Goal: Transaction & Acquisition: Purchase product/service

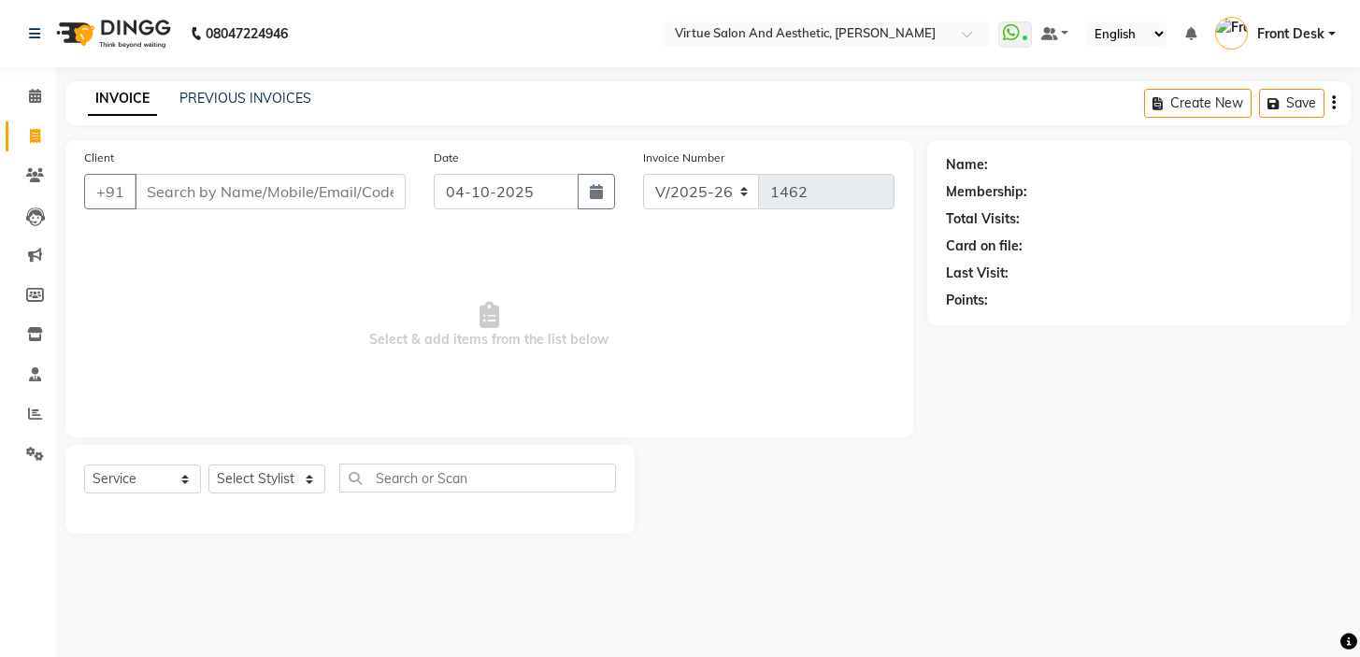
select select "7053"
select select "service"
click at [228, 198] on input "Client" at bounding box center [270, 192] width 271 height 36
type input "9566058416"
click at [335, 187] on span "Add Client" at bounding box center [358, 191] width 74 height 19
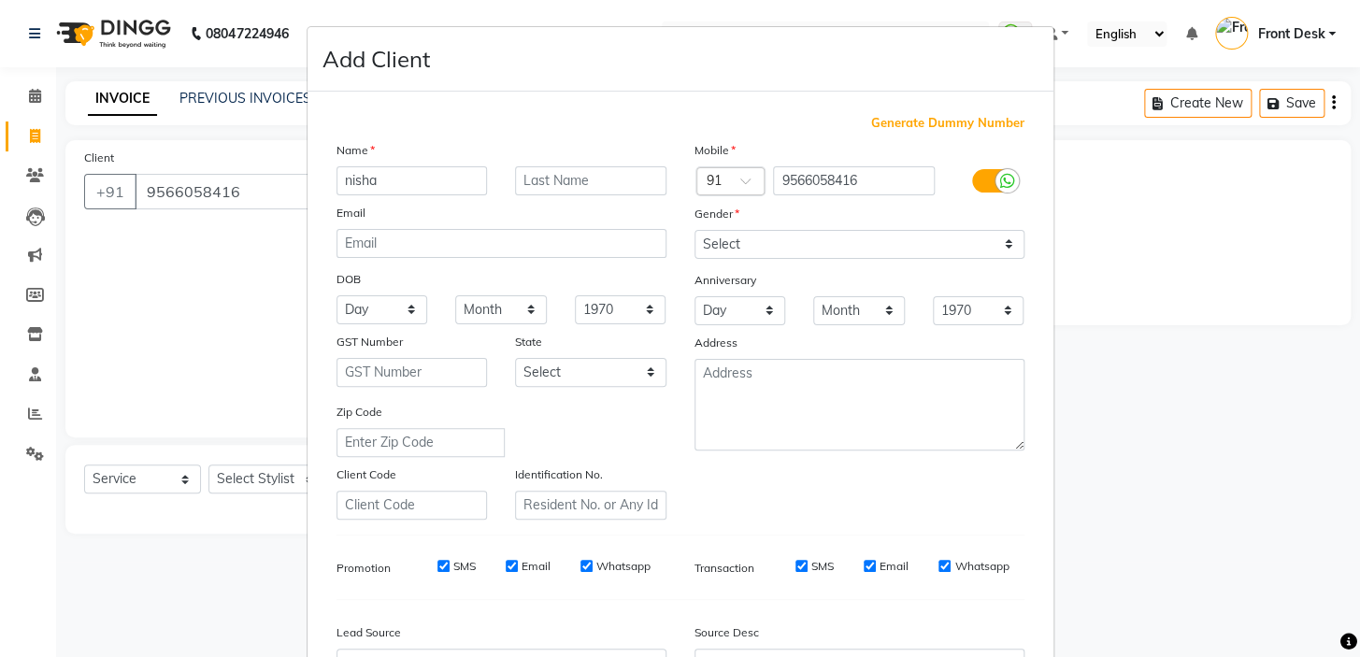
drag, startPoint x: 400, startPoint y: 178, endPoint x: 305, endPoint y: 180, distance: 95.4
click at [311, 180] on div "Generate Dummy Number Name nisha Email DOB Day 01 02 03 04 05 06 07 08 09 10 11…" at bounding box center [680, 427] width 746 height 670
type input "NISHA"
click at [715, 233] on select "Select [DEMOGRAPHIC_DATA] [DEMOGRAPHIC_DATA] Other Prefer Not To Say" at bounding box center [859, 244] width 330 height 29
select select "[DEMOGRAPHIC_DATA]"
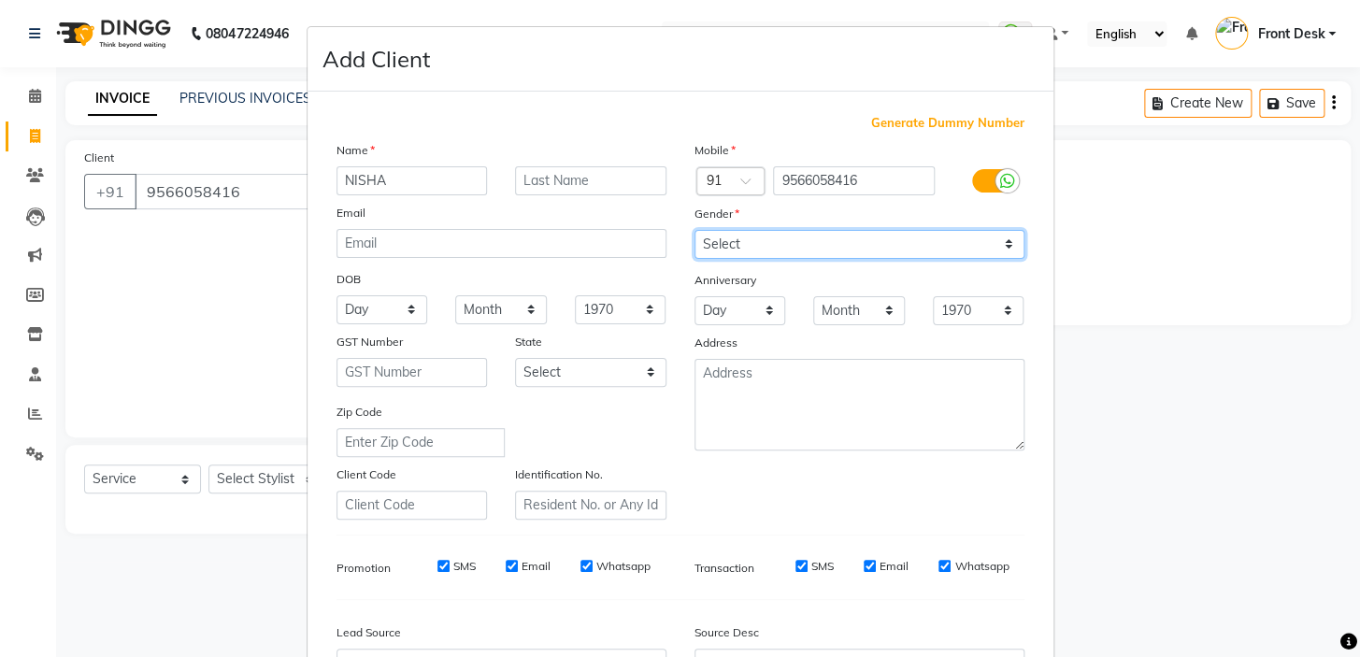
click at [694, 230] on select "Select [DEMOGRAPHIC_DATA] [DEMOGRAPHIC_DATA] Other Prefer Not To Say" at bounding box center [859, 244] width 330 height 29
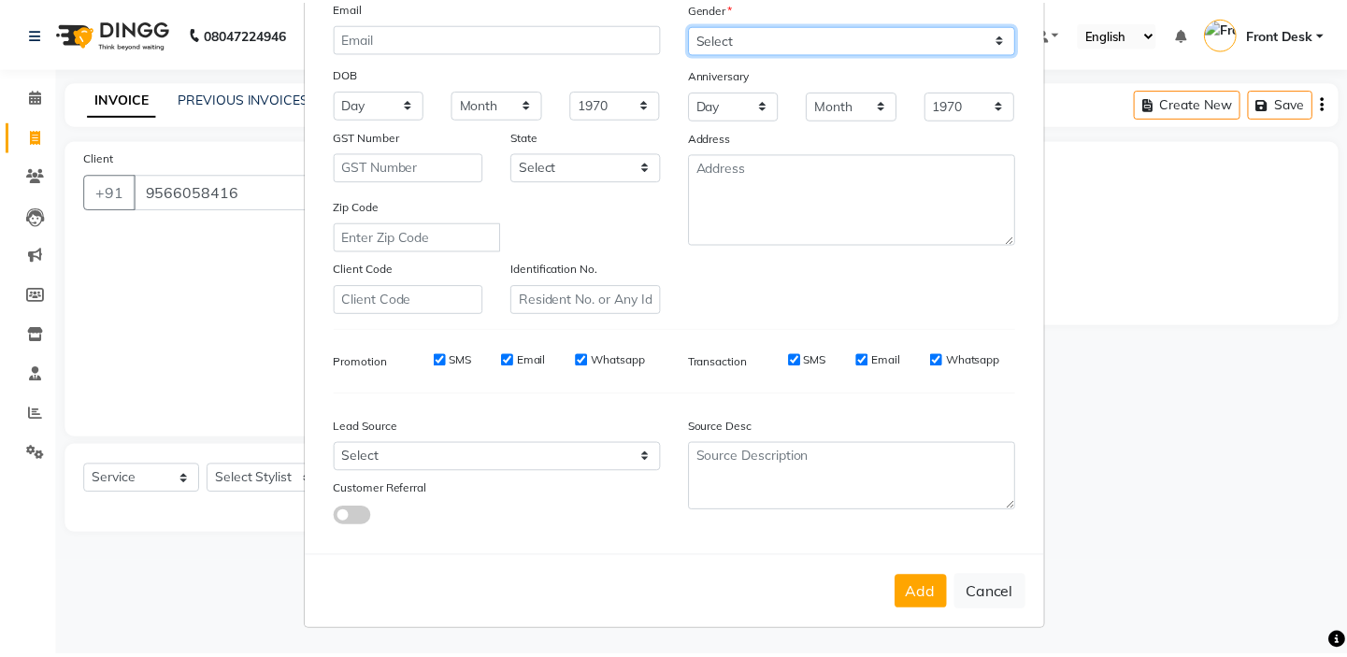
scroll to position [211, 0]
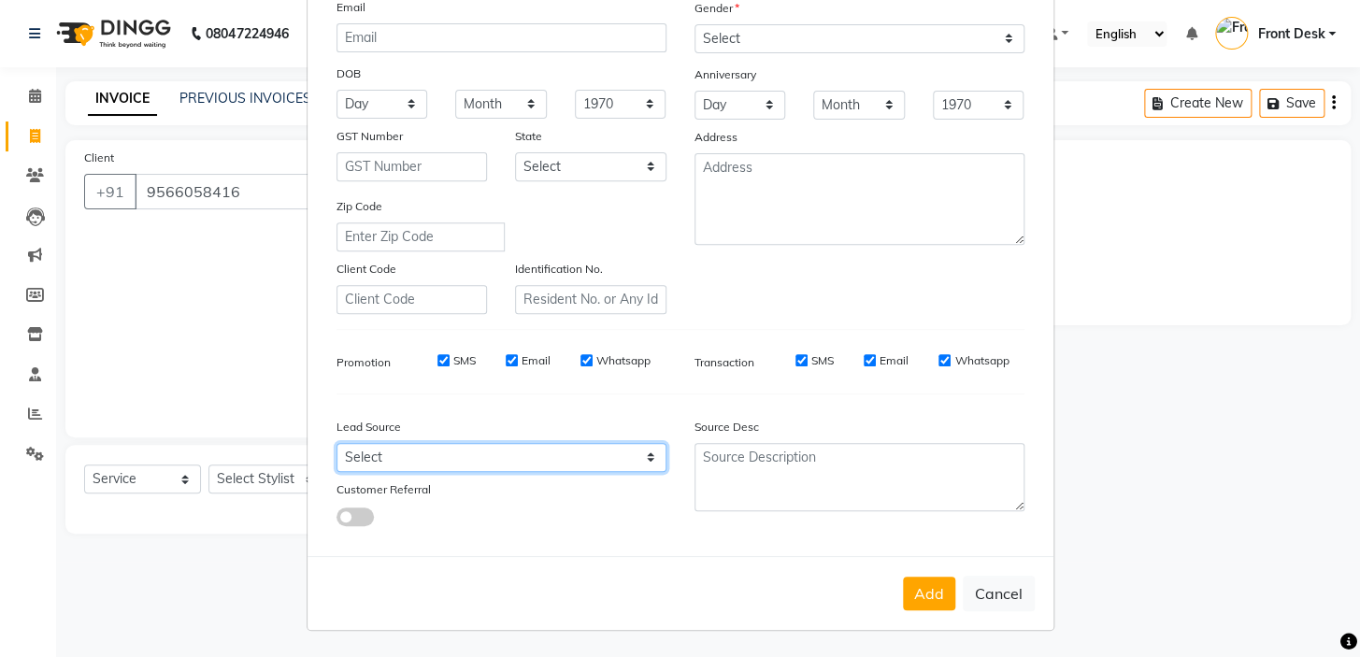
drag, startPoint x: 405, startPoint y: 466, endPoint x: 394, endPoint y: 458, distance: 13.3
click at [405, 466] on select "Select Walk-in Referral Internet Friend Word of Mouth Advertisement Facebook Ju…" at bounding box center [501, 457] width 330 height 29
click at [336, 443] on select "Select Walk-in Referral Internet Friend Word of Mouth Advertisement Facebook Ju…" at bounding box center [501, 457] width 330 height 29
click at [435, 450] on select "Select Walk-in Referral Internet Friend Word of Mouth Advertisement Facebook Ju…" at bounding box center [501, 457] width 330 height 29
select select "48932"
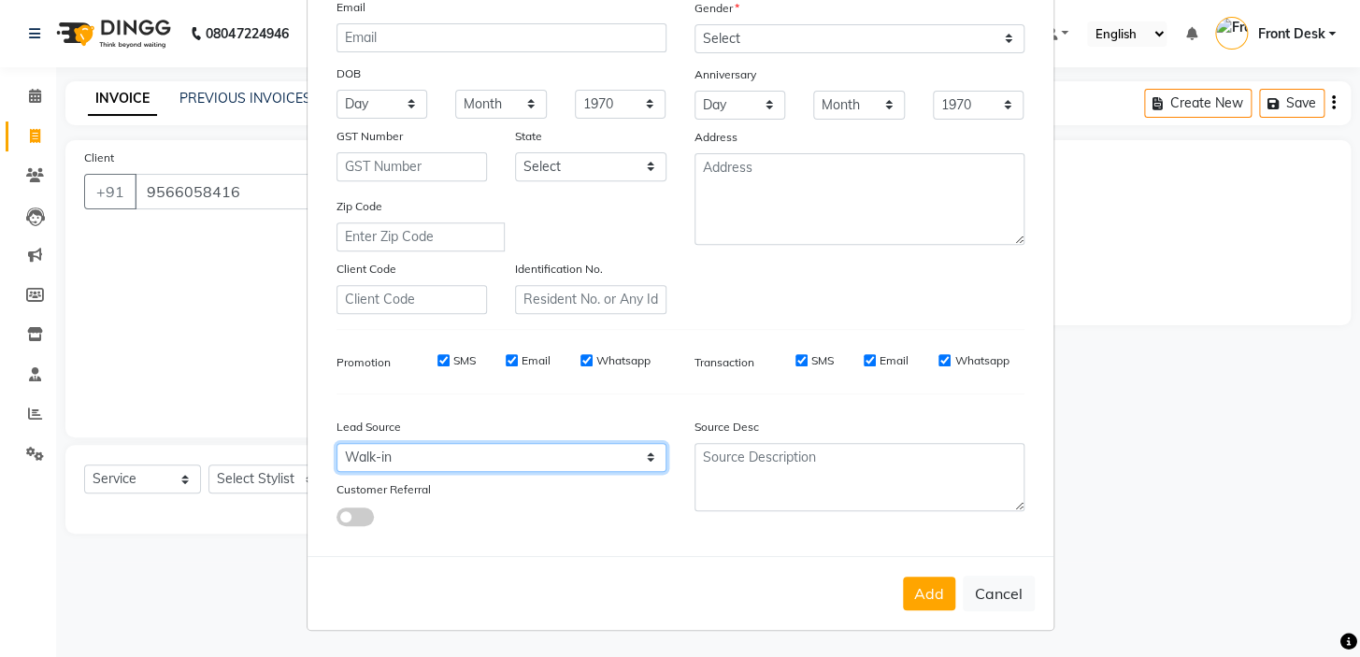
click at [336, 443] on select "Select Walk-in Referral Internet Friend Word of Mouth Advertisement Facebook Ju…" at bounding box center [501, 457] width 330 height 29
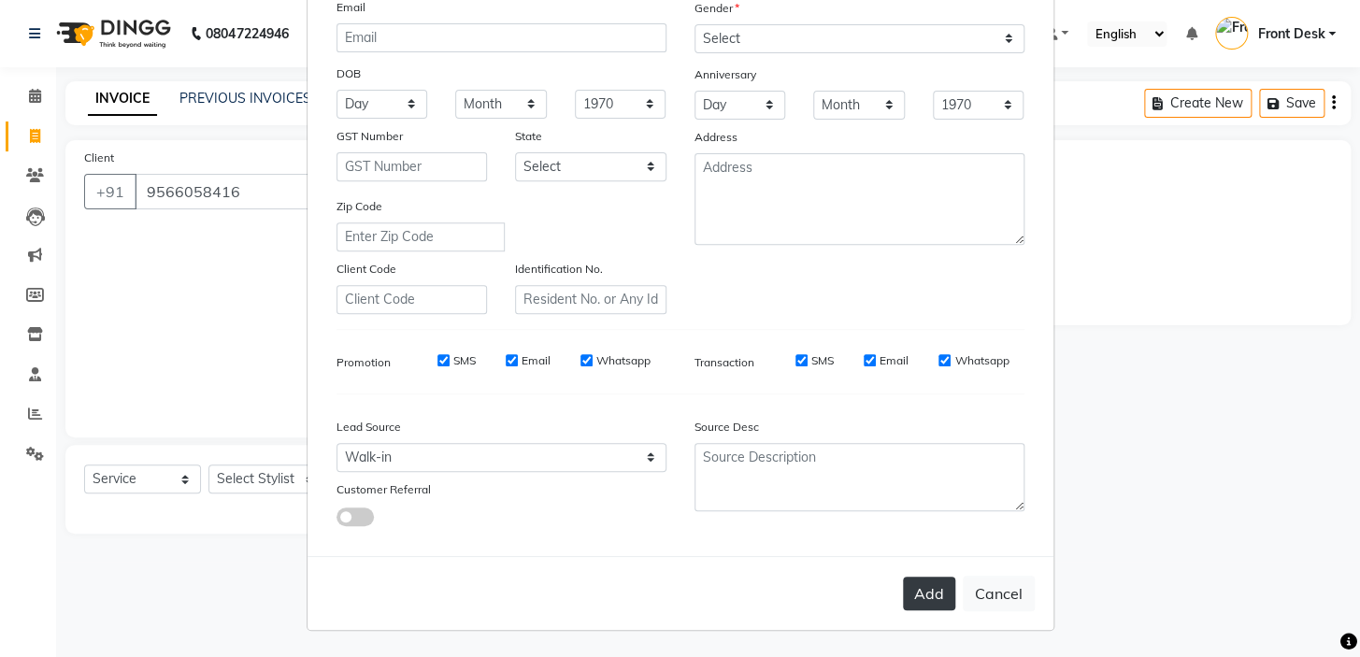
click at [940, 592] on button "Add" at bounding box center [929, 594] width 52 height 34
select select
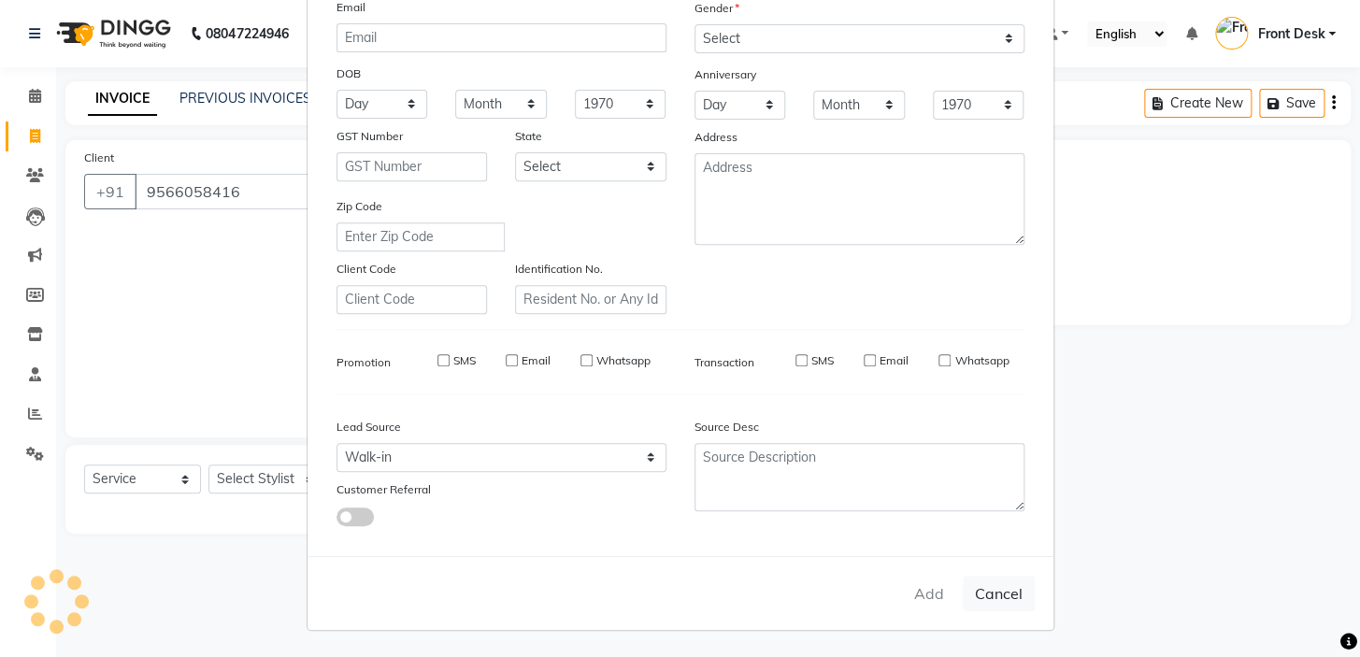
select select
checkbox input "false"
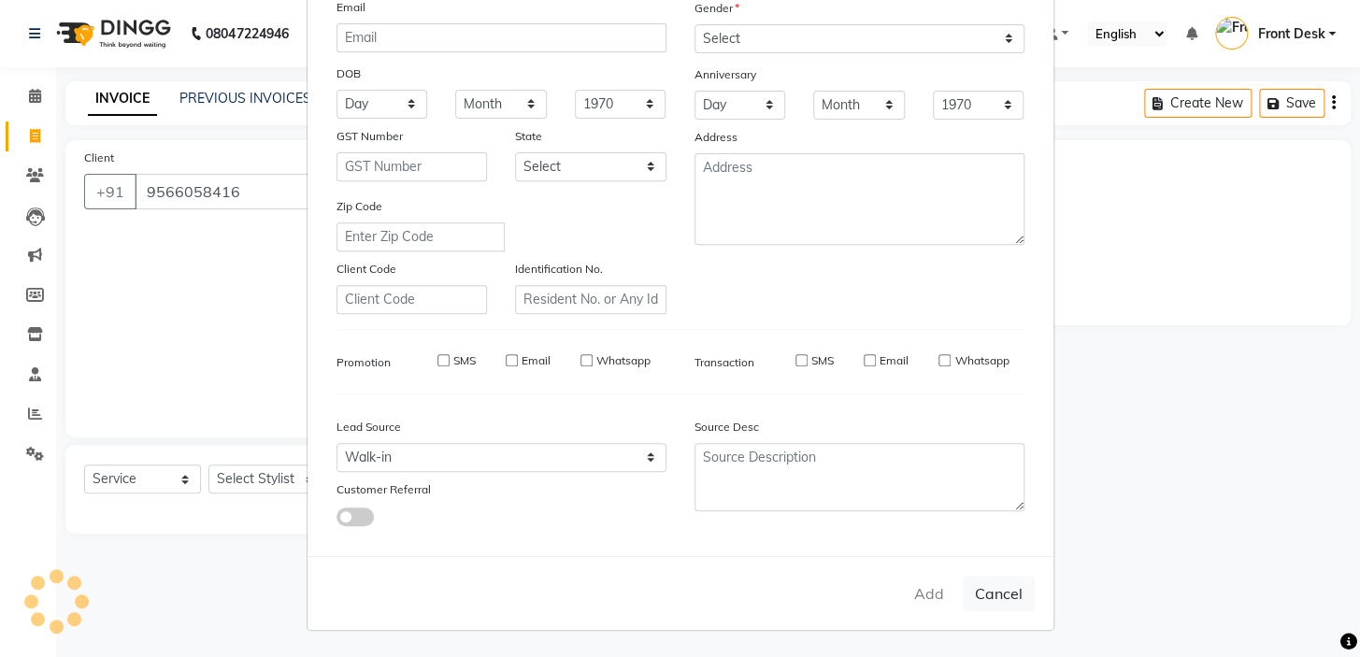
checkbox input "false"
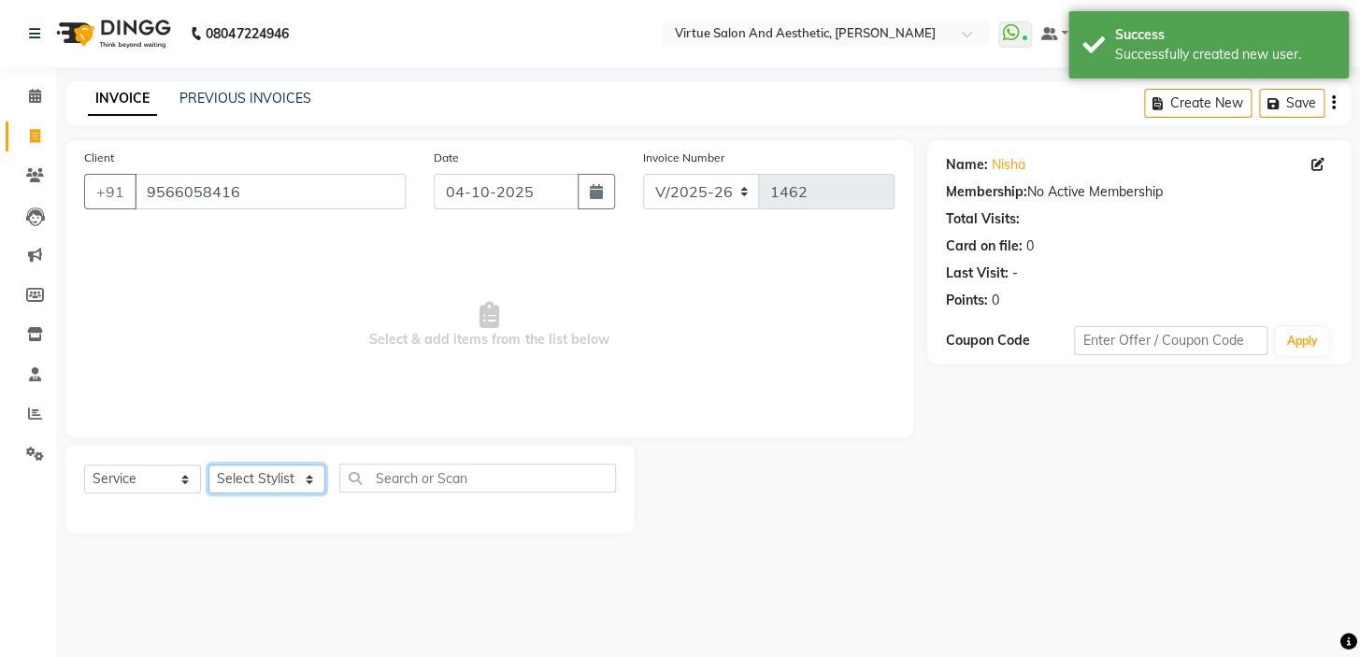
click at [290, 478] on select "Select Stylist BALAJI DIVYA FAMITHA Front Desk ILAKKIYA [PERSON_NAME] [PERSON_N…" at bounding box center [266, 478] width 117 height 29
select select "62507"
click at [208, 464] on select "Select Stylist BALAJI DIVYA FAMITHA Front Desk ILAKKIYA [PERSON_NAME] [PERSON_N…" at bounding box center [266, 478] width 117 height 29
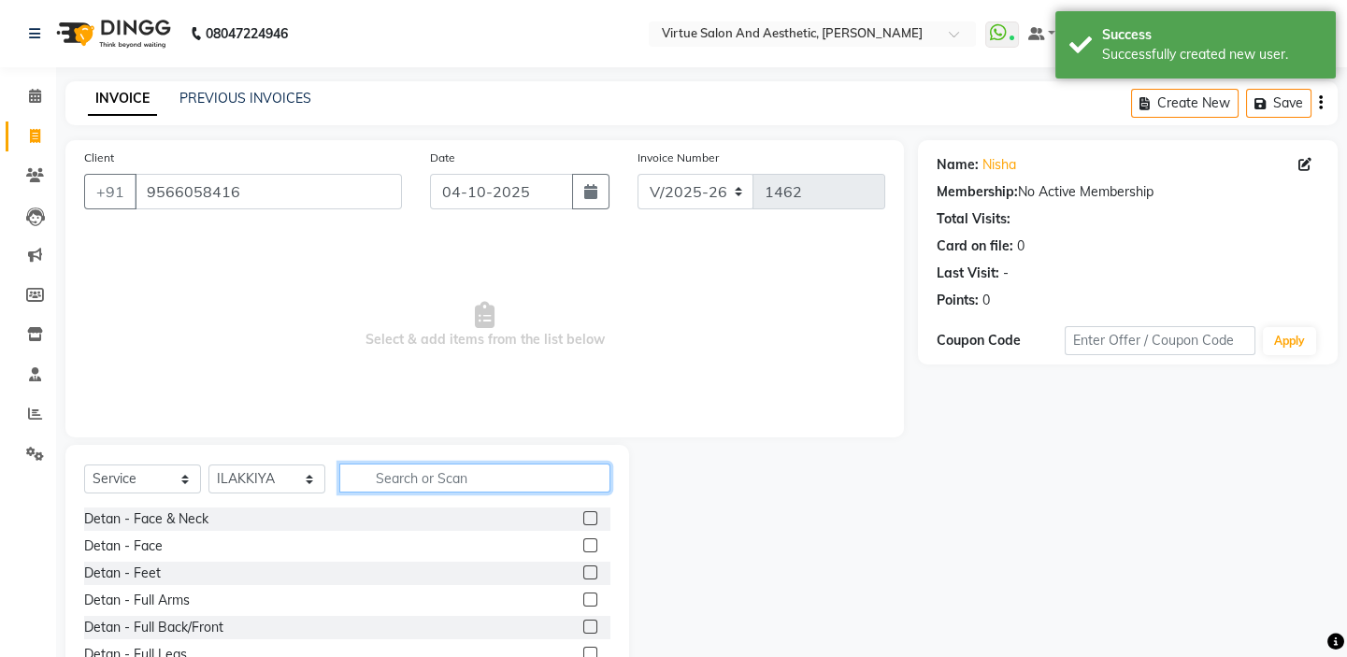
click at [454, 485] on input "text" at bounding box center [474, 477] width 271 height 29
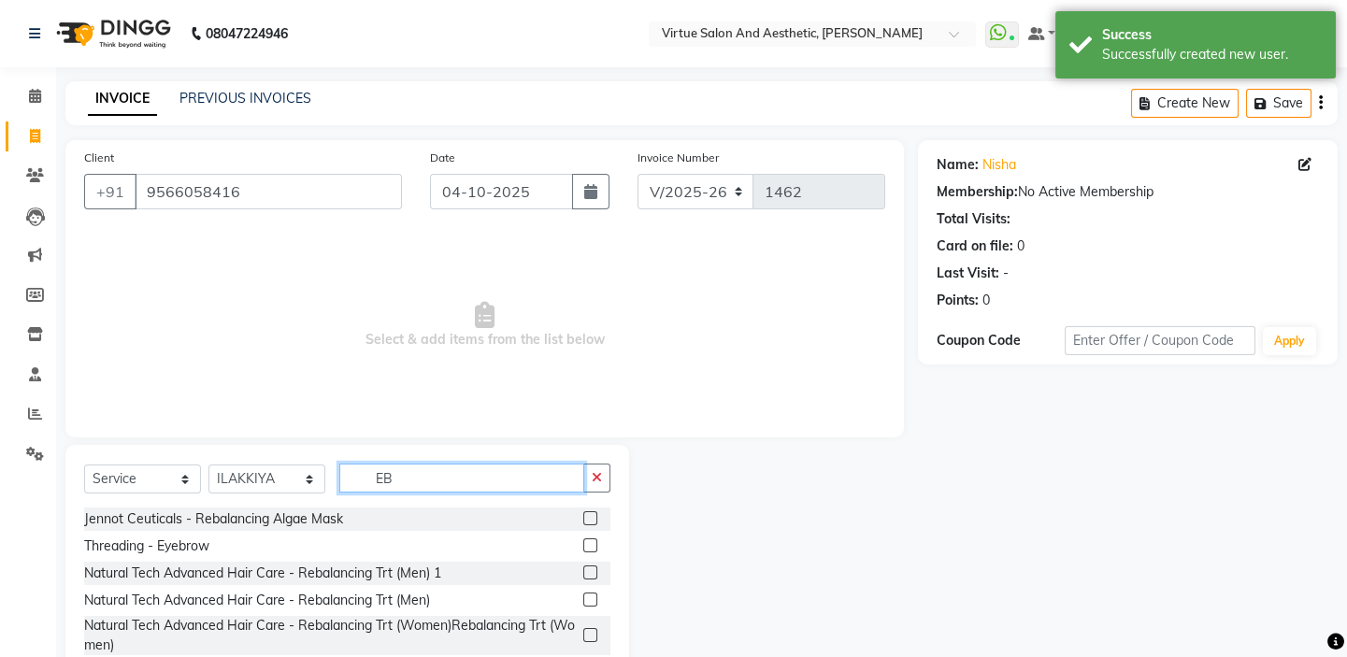
type input "EB"
click at [155, 558] on div "Threading - Eyebrow" at bounding box center [347, 546] width 526 height 23
click at [139, 535] on div "Threading - Eyebrow" at bounding box center [347, 546] width 526 height 23
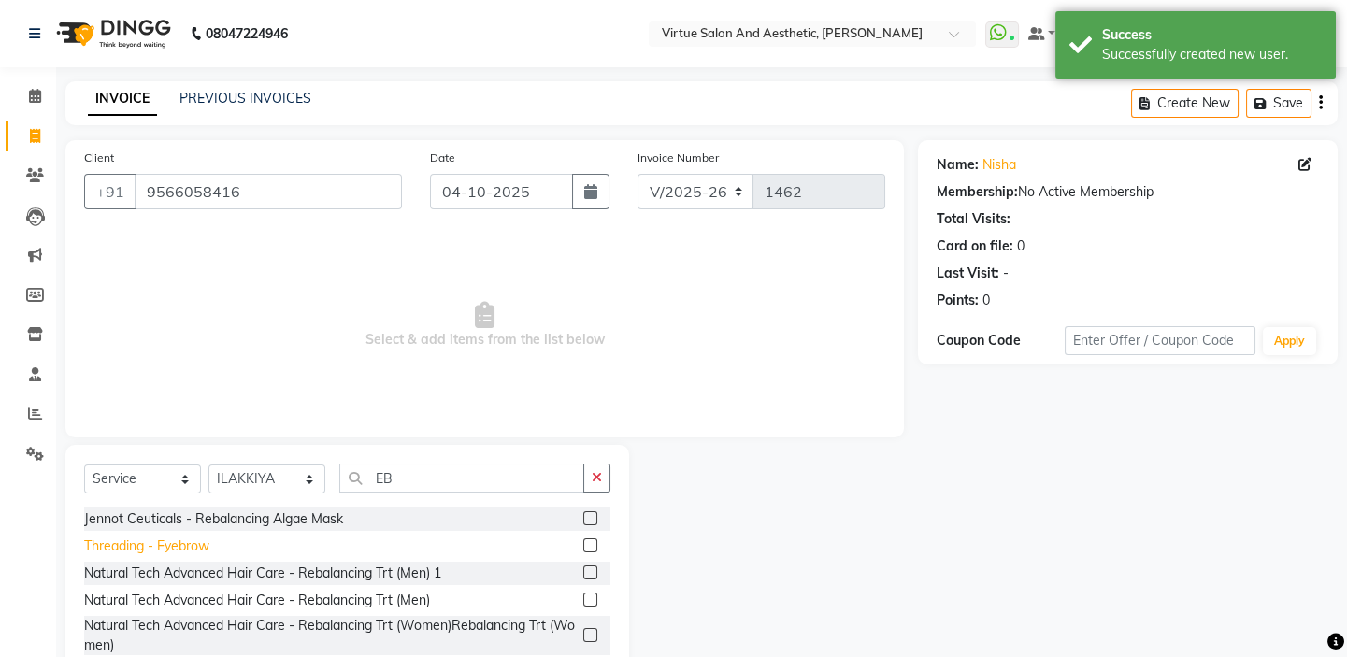
click at [141, 542] on div "Threading - Eyebrow" at bounding box center [146, 546] width 125 height 20
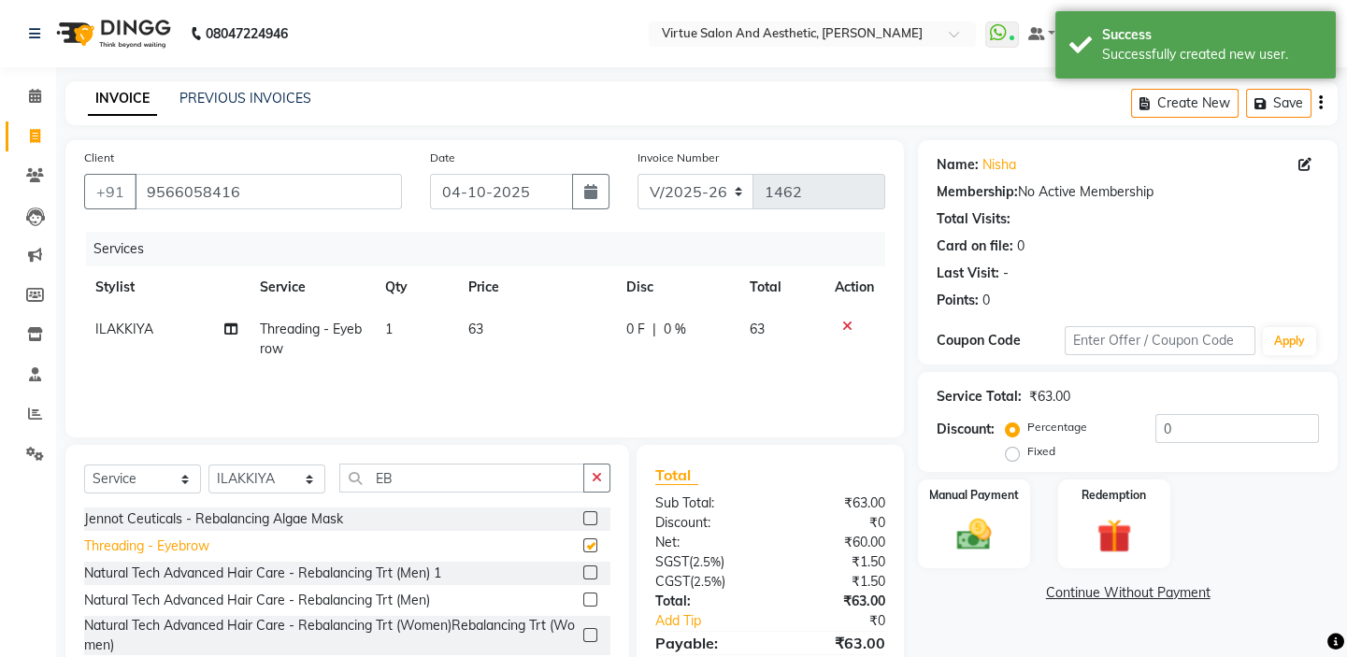
checkbox input "false"
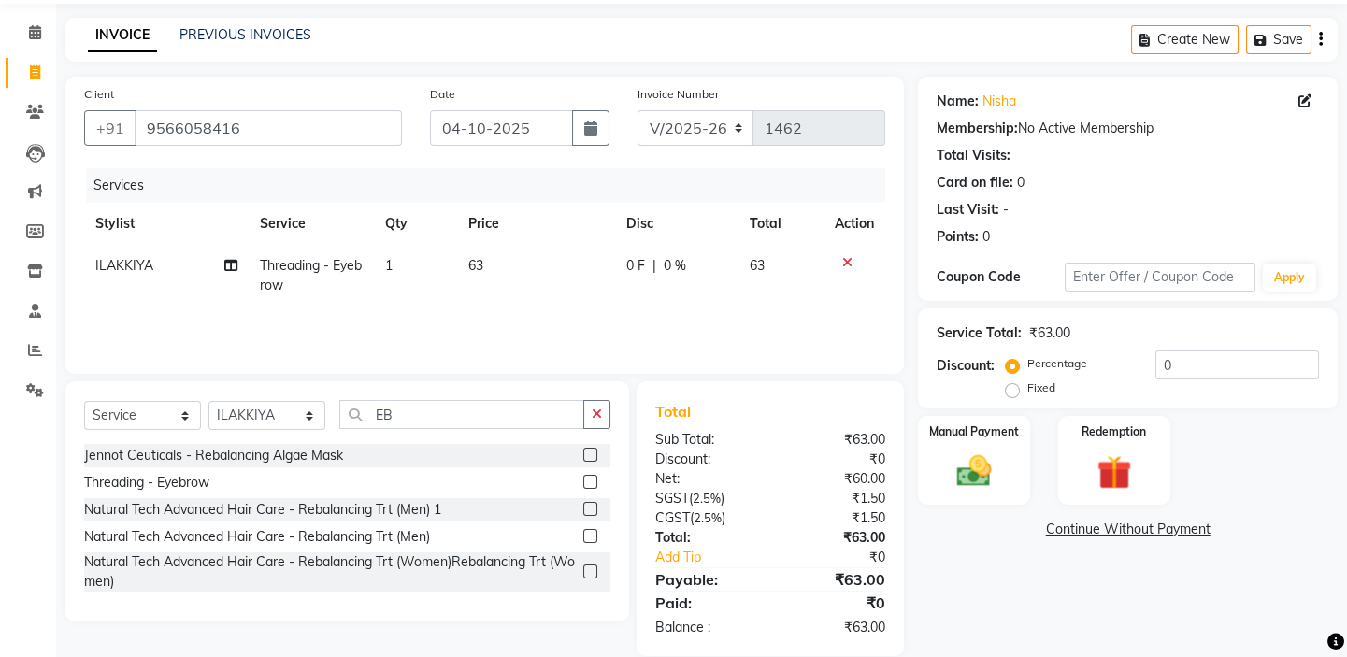
scroll to position [92, 0]
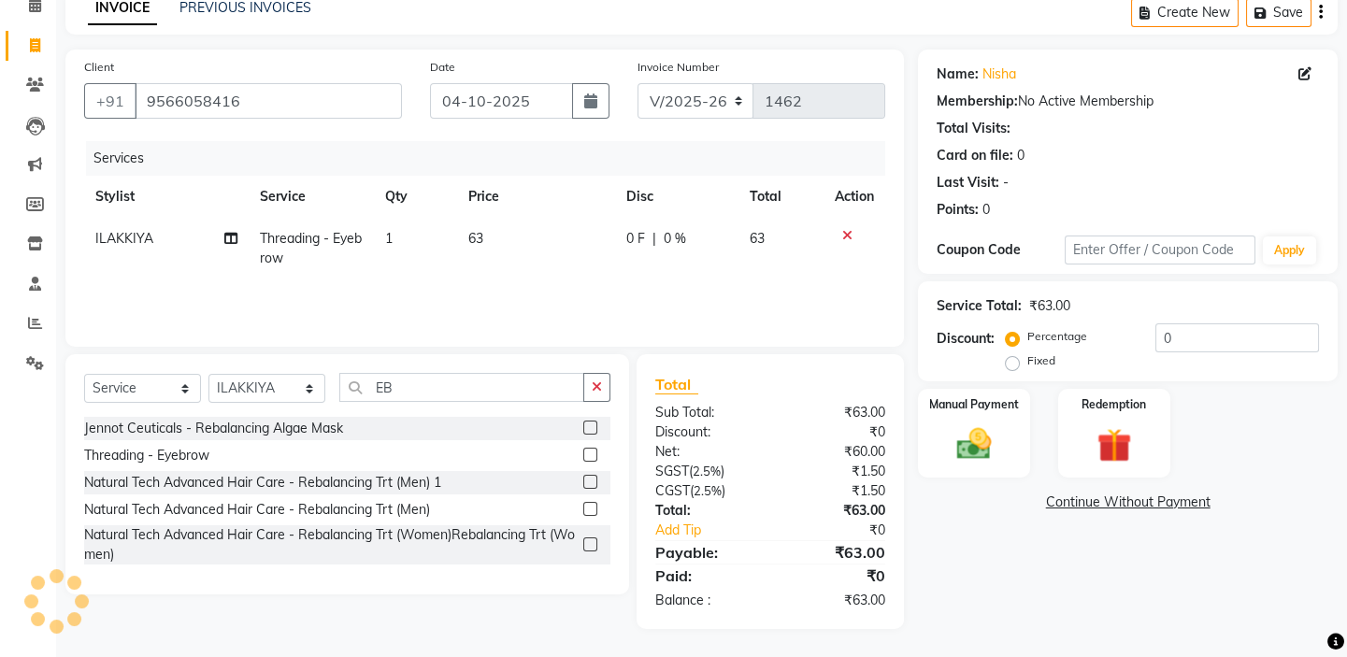
click at [514, 239] on td "63" at bounding box center [536, 249] width 159 height 62
select select "62507"
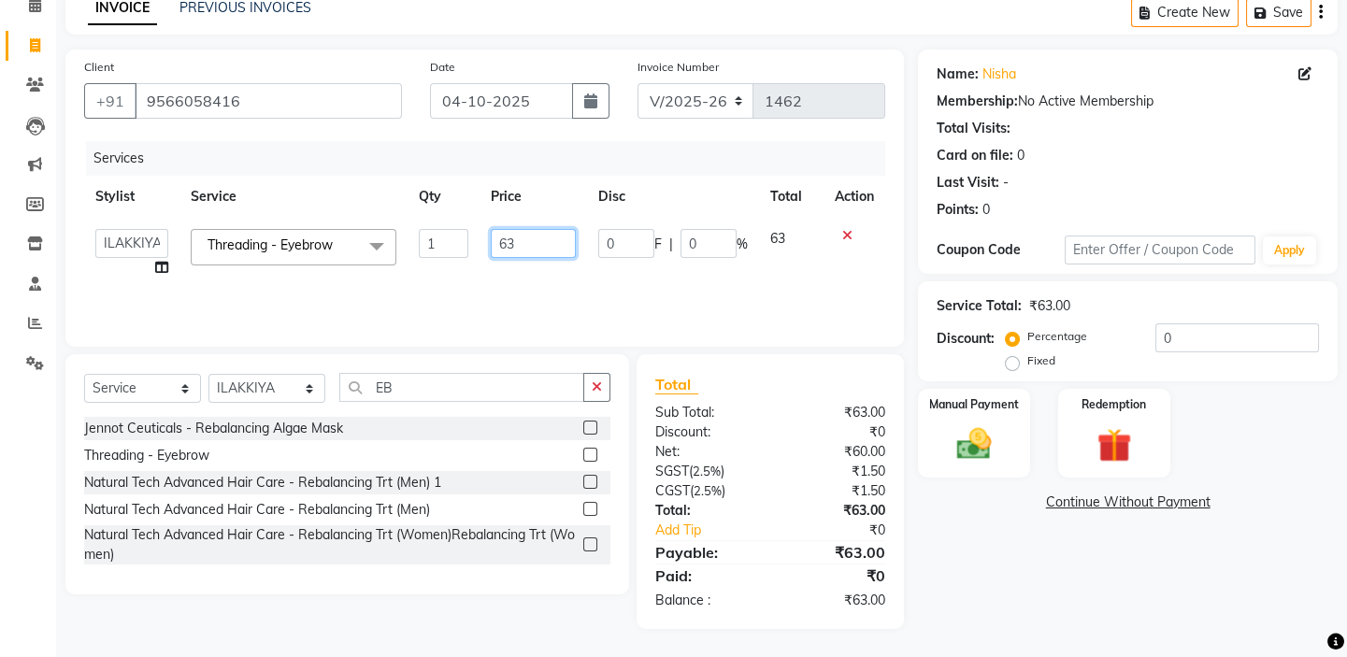
drag, startPoint x: 523, startPoint y: 242, endPoint x: 417, endPoint y: 187, distance: 120.0
click at [420, 190] on table "Stylist Service Qty Price Disc Total Action BALAJI DIVYA FAMITHA Front Desk ILA…" at bounding box center [484, 232] width 801 height 113
drag, startPoint x: 530, startPoint y: 241, endPoint x: 448, endPoint y: 226, distance: 83.6
click at [449, 226] on tr "BALAJI DIVYA FAMITHA Front Desk ILAKKIYA [PERSON_NAME] [PERSON_NAME] MILLI [PER…" at bounding box center [484, 253] width 801 height 71
type input "63"
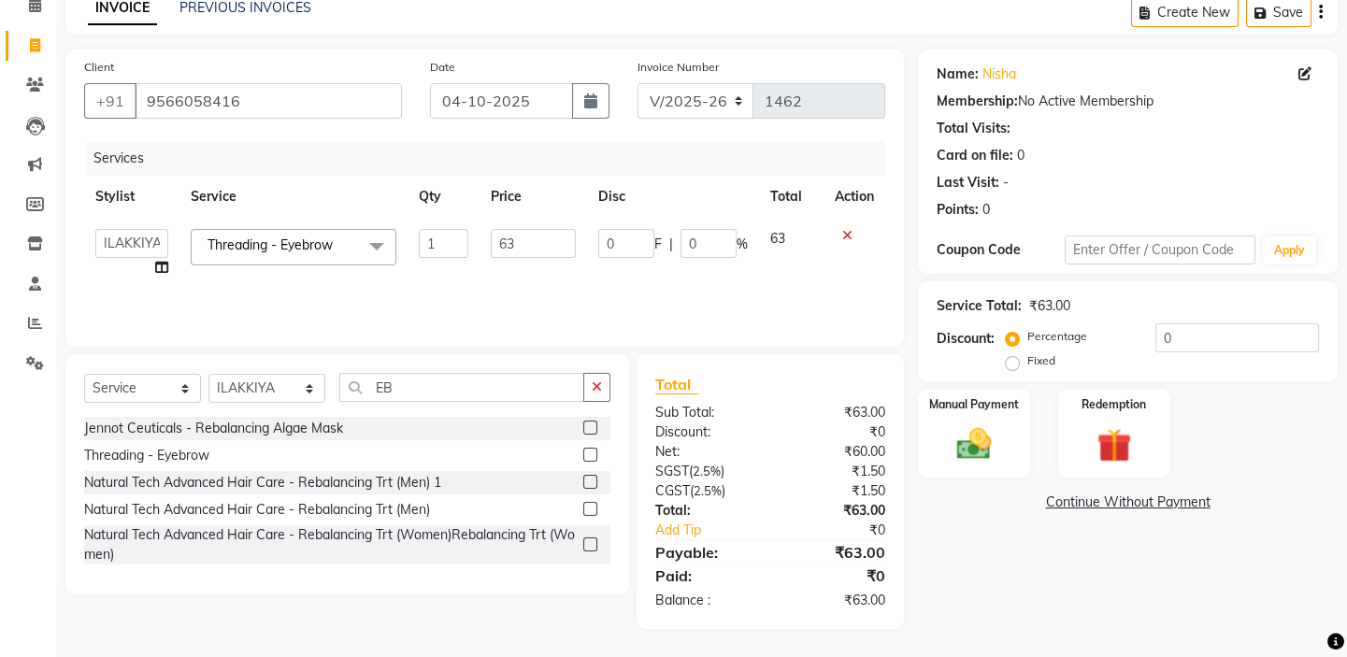
click at [473, 150] on div "Services" at bounding box center [492, 158] width 813 height 35
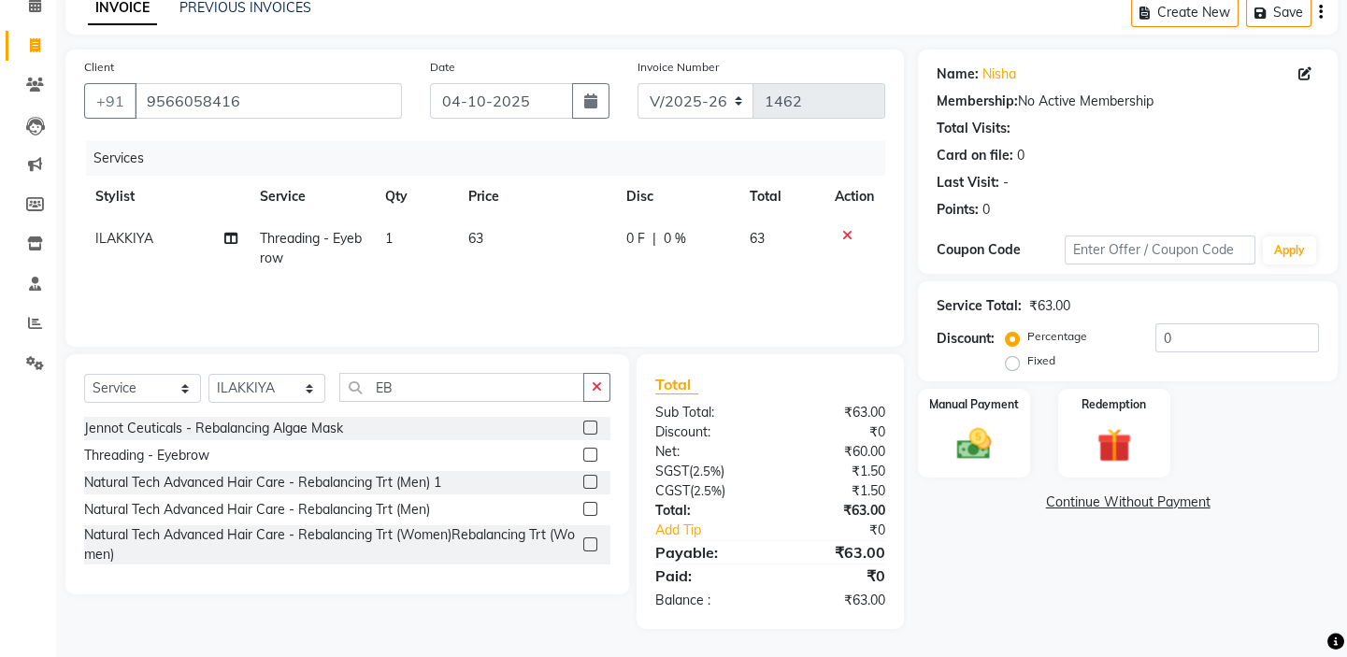
click at [491, 238] on td "63" at bounding box center [536, 249] width 159 height 62
select select "62507"
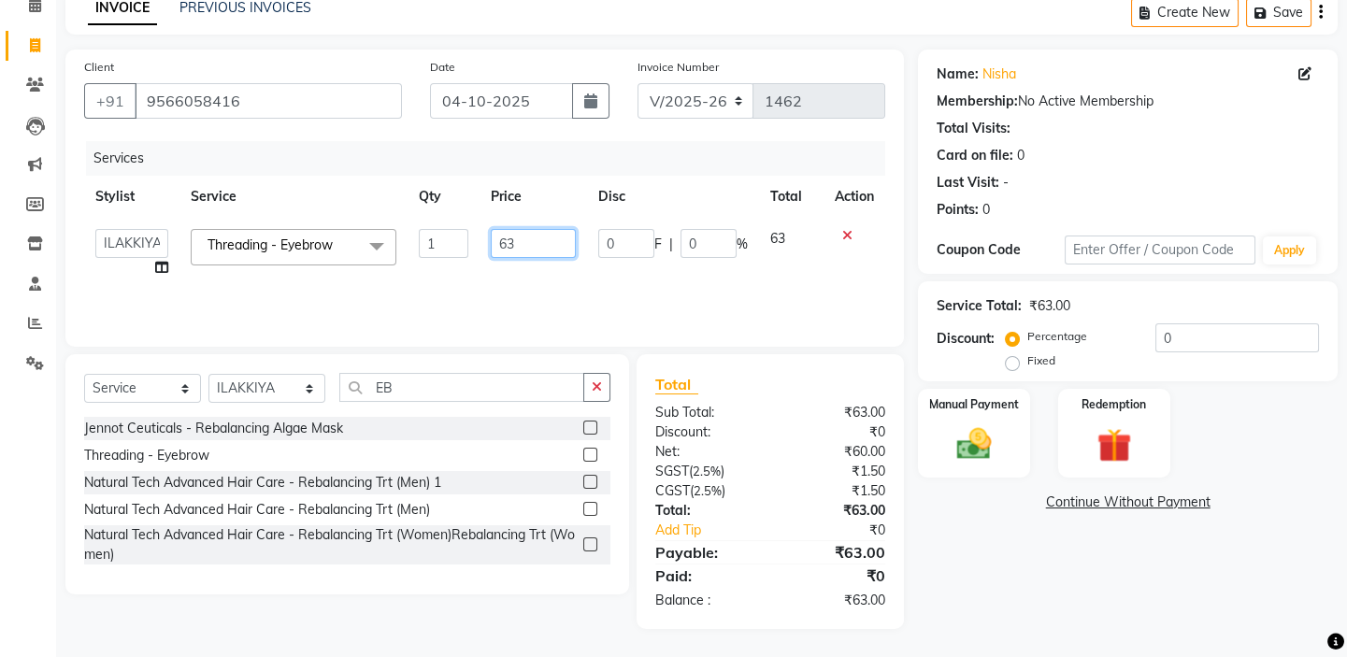
drag, startPoint x: 497, startPoint y: 243, endPoint x: 465, endPoint y: 226, distance: 35.9
click at [465, 226] on tr "BALAJI DIVYA FAMITHA Front Desk ILAKKIYA [PERSON_NAME] [PERSON_NAME] MILLI [PER…" at bounding box center [484, 253] width 801 height 71
drag, startPoint x: 530, startPoint y: 244, endPoint x: 486, endPoint y: 247, distance: 44.0
click at [489, 249] on td "63" at bounding box center [532, 253] width 107 height 71
type input "3"
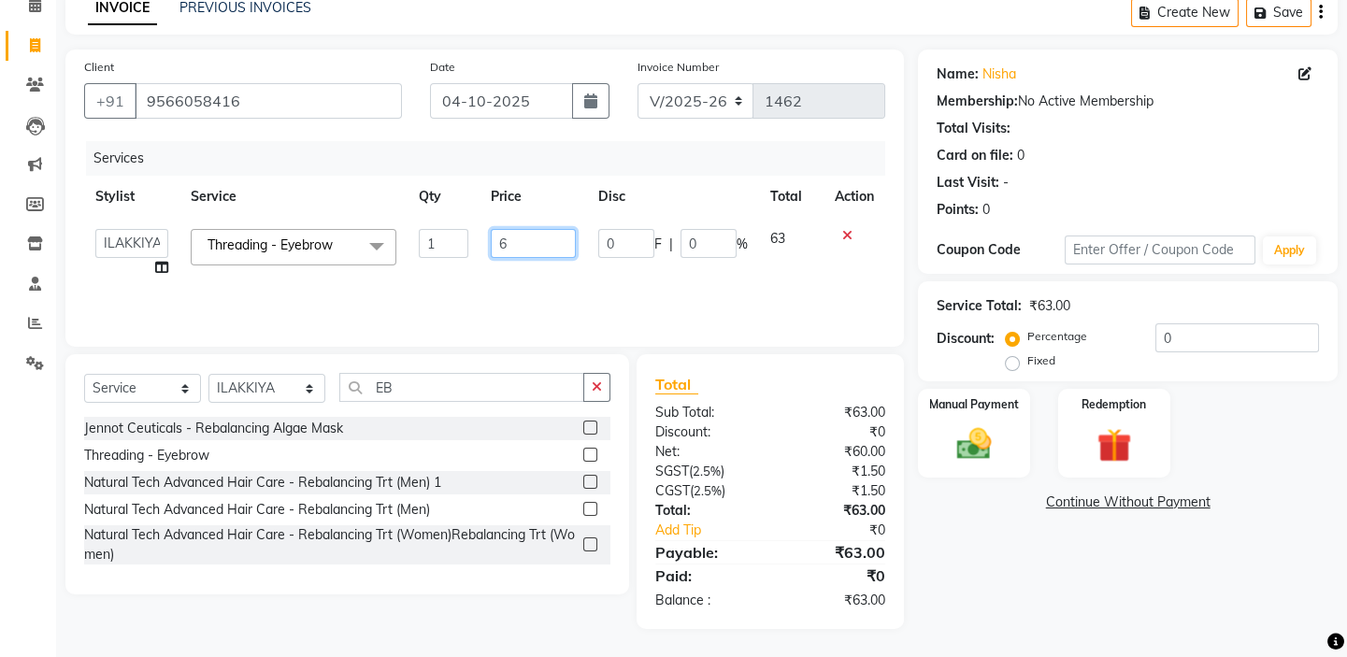
type input "60"
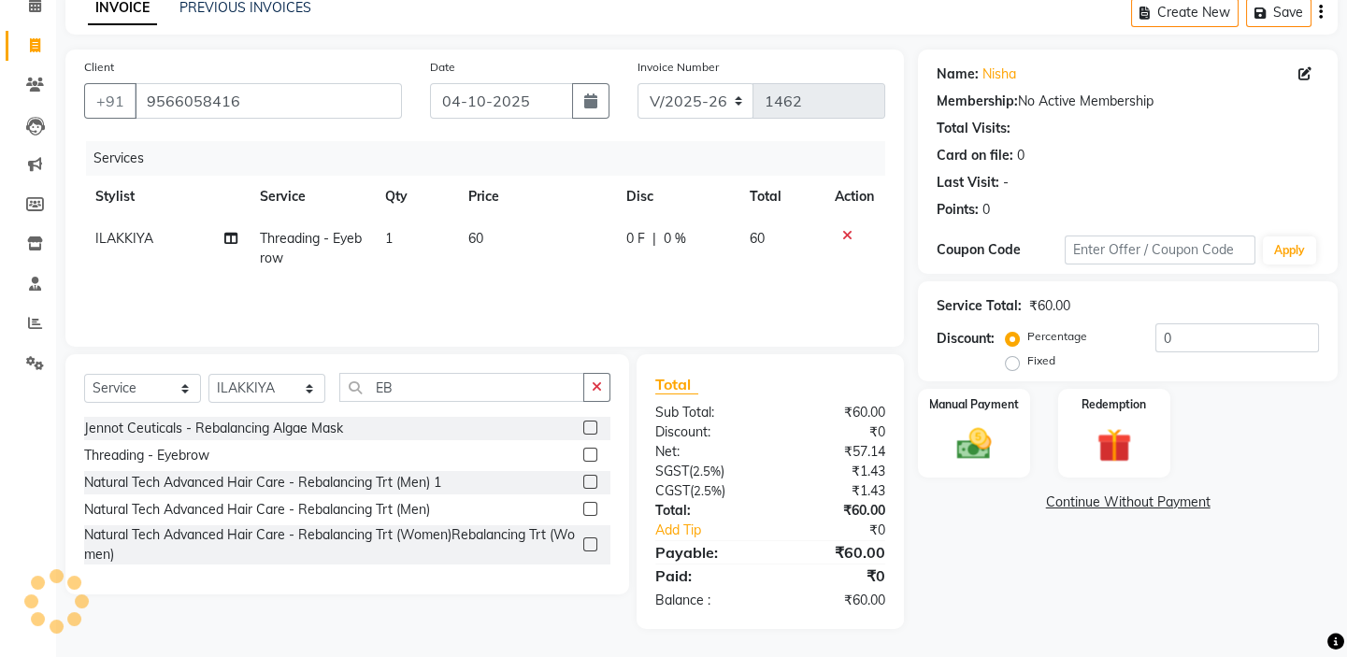
click at [549, 143] on div "Services" at bounding box center [492, 158] width 813 height 35
click at [970, 420] on div "Manual Payment" at bounding box center [974, 433] width 116 height 93
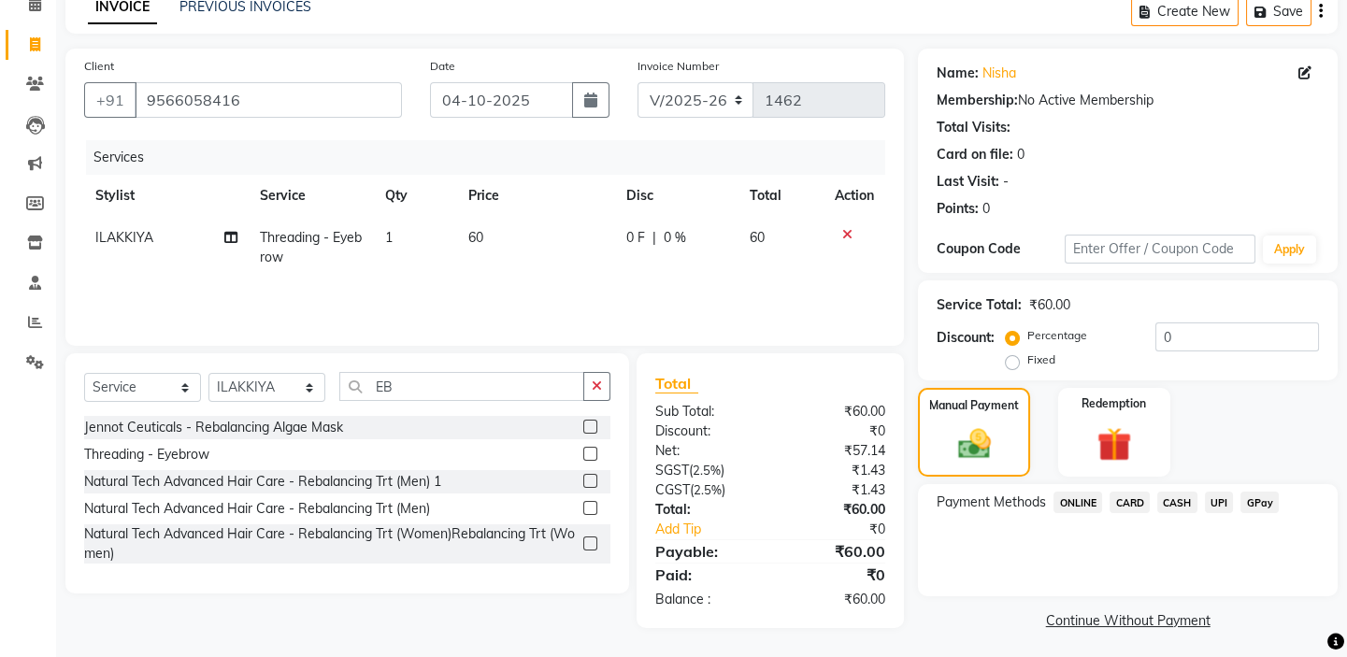
click at [1187, 502] on span "CASH" at bounding box center [1177, 502] width 40 height 21
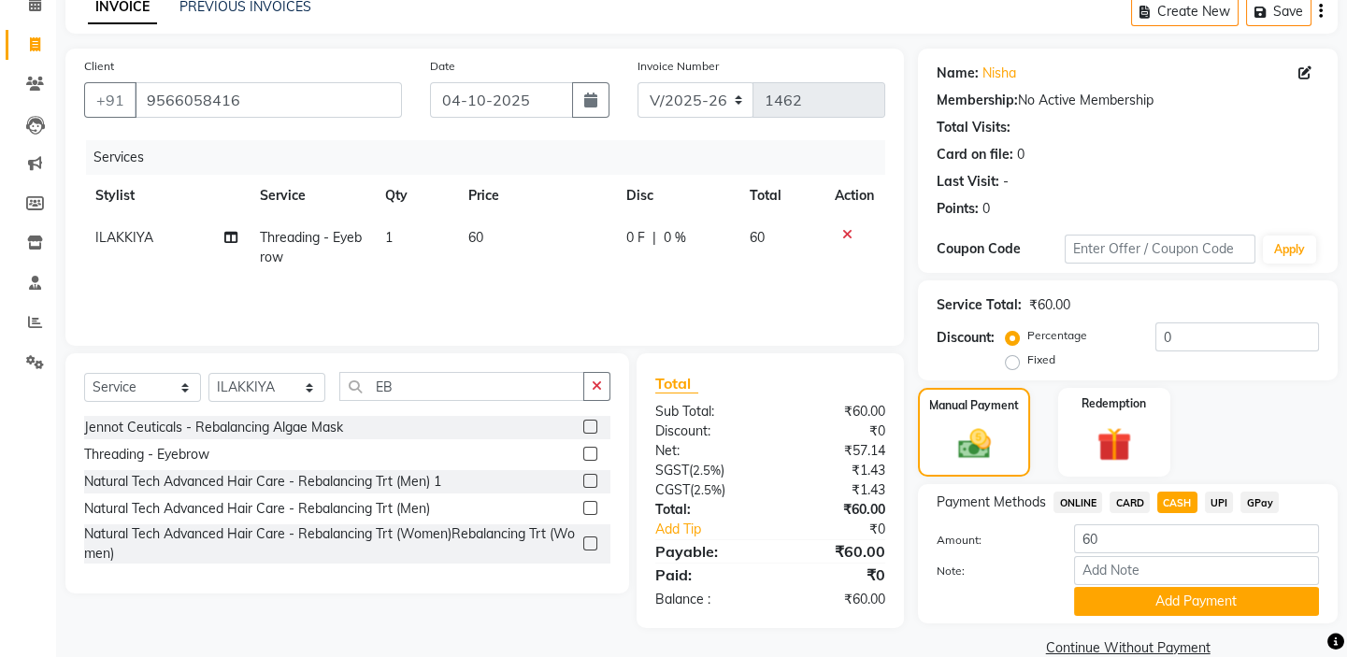
click at [1202, 602] on button "Add Payment" at bounding box center [1196, 601] width 245 height 29
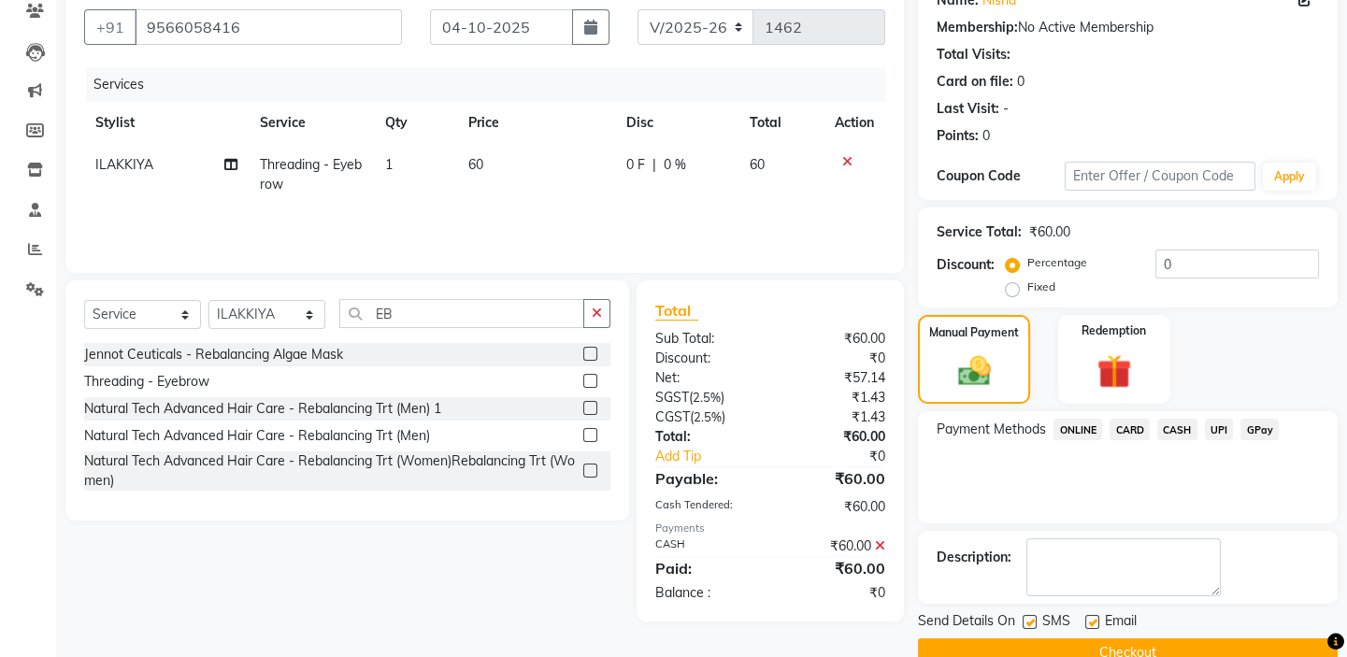
scroll to position [202, 0]
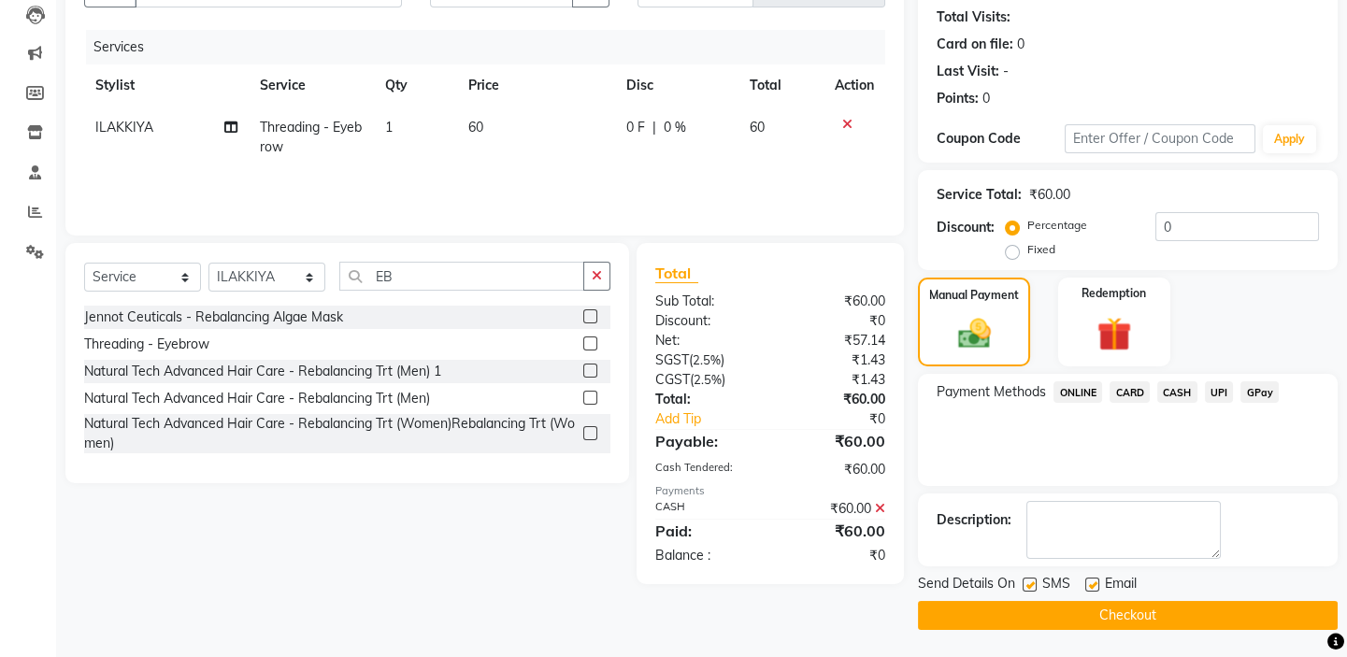
click at [1063, 619] on button "Checkout" at bounding box center [1128, 615] width 420 height 29
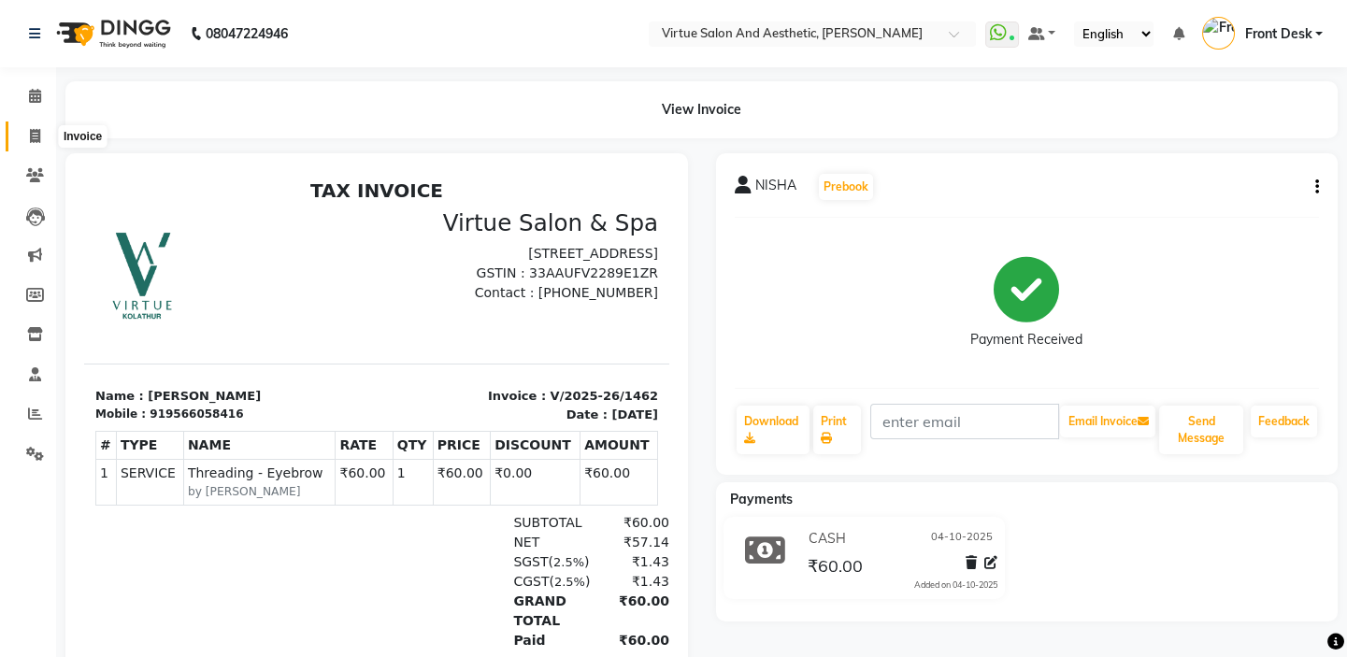
click at [27, 127] on span at bounding box center [35, 136] width 33 height 21
select select "7053"
select select "service"
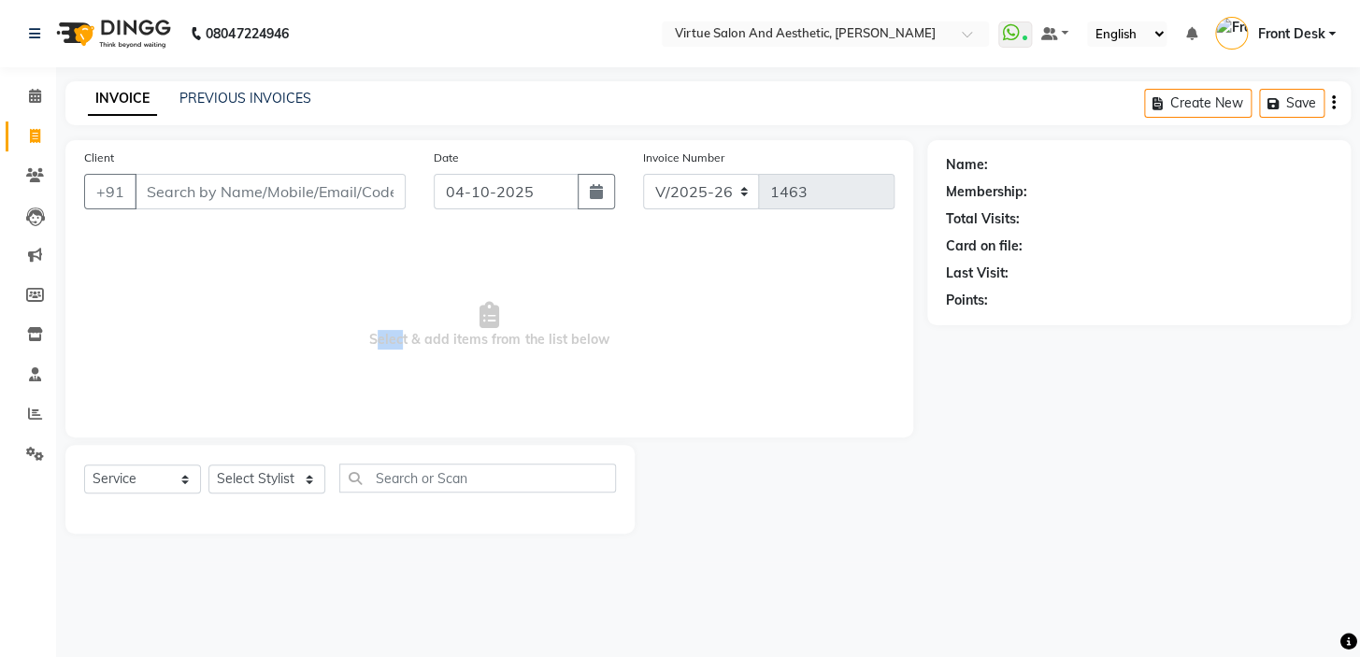
drag, startPoint x: 394, startPoint y: 346, endPoint x: 358, endPoint y: 335, distance: 38.1
click at [360, 335] on span "Select & add items from the list below" at bounding box center [489, 325] width 810 height 187
click at [357, 333] on span "Select & add items from the list below" at bounding box center [489, 325] width 810 height 187
drag, startPoint x: 392, startPoint y: 341, endPoint x: 364, endPoint y: 335, distance: 28.6
click at [364, 335] on span "Select & add items from the list below" at bounding box center [489, 325] width 810 height 187
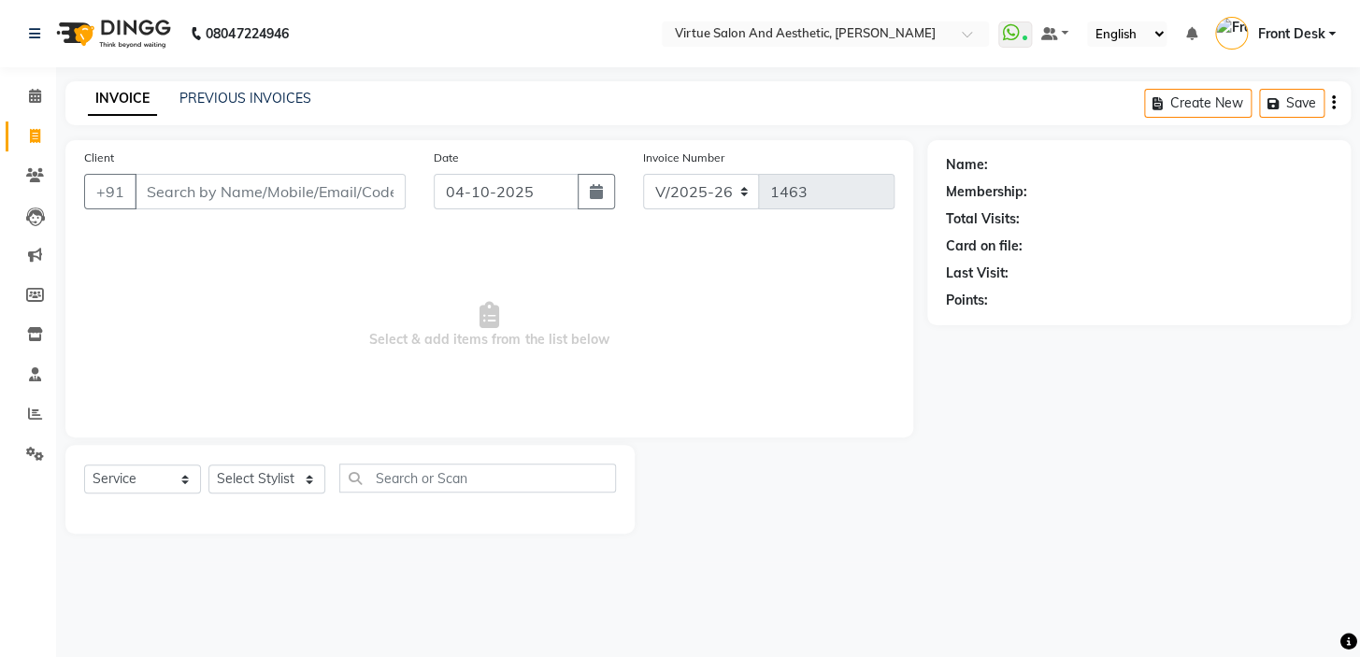
click at [368, 323] on span "Select & add items from the list below" at bounding box center [489, 325] width 810 height 187
drag, startPoint x: 372, startPoint y: 340, endPoint x: 406, endPoint y: 329, distance: 36.3
click at [405, 333] on span "Select & add items from the list below" at bounding box center [489, 325] width 810 height 187
drag, startPoint x: 410, startPoint y: 362, endPoint x: 394, endPoint y: 356, distance: 16.8
click at [407, 362] on span "Select & add items from the list below" at bounding box center [489, 325] width 810 height 187
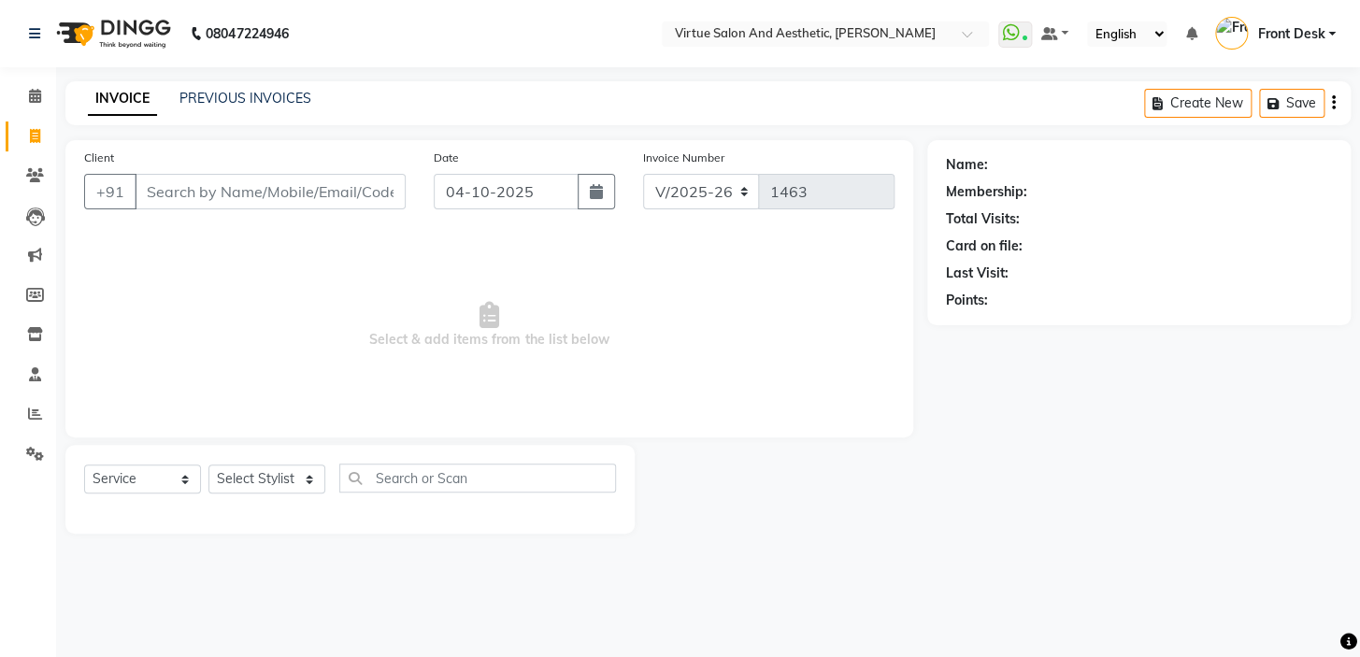
click at [395, 342] on span "Select & add items from the list below" at bounding box center [489, 325] width 810 height 187
drag, startPoint x: 407, startPoint y: 336, endPoint x: 354, endPoint y: 310, distance: 59.3
click at [358, 314] on span "Select & add items from the list below" at bounding box center [489, 325] width 810 height 187
click at [354, 304] on span "Select & add items from the list below" at bounding box center [489, 325] width 810 height 187
click at [385, 347] on span "Select & add items from the list below" at bounding box center [489, 325] width 810 height 187
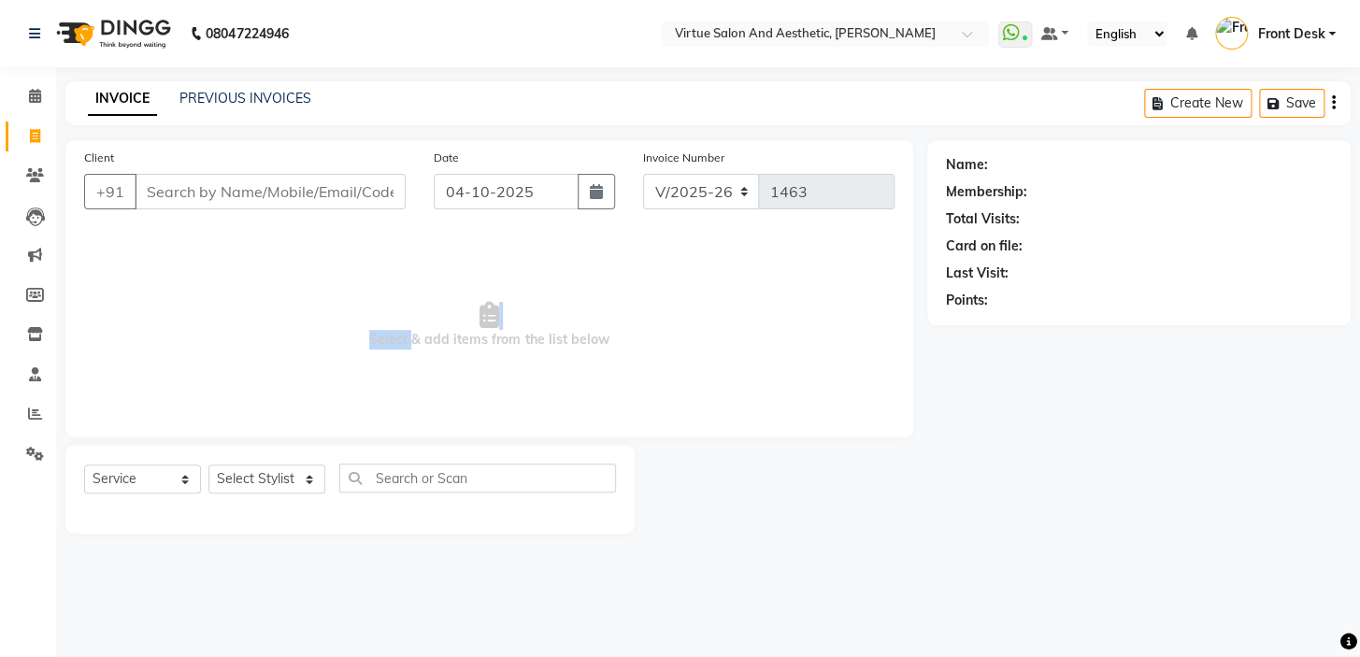
drag, startPoint x: 405, startPoint y: 341, endPoint x: 365, endPoint y: 318, distance: 45.7
click at [367, 320] on span "Select & add items from the list below" at bounding box center [489, 325] width 810 height 187
click at [366, 307] on span "Select & add items from the list below" at bounding box center [489, 325] width 810 height 187
drag, startPoint x: 713, startPoint y: 371, endPoint x: 148, endPoint y: 359, distance: 565.5
click at [143, 365] on span "Select & add items from the list below" at bounding box center [489, 325] width 810 height 187
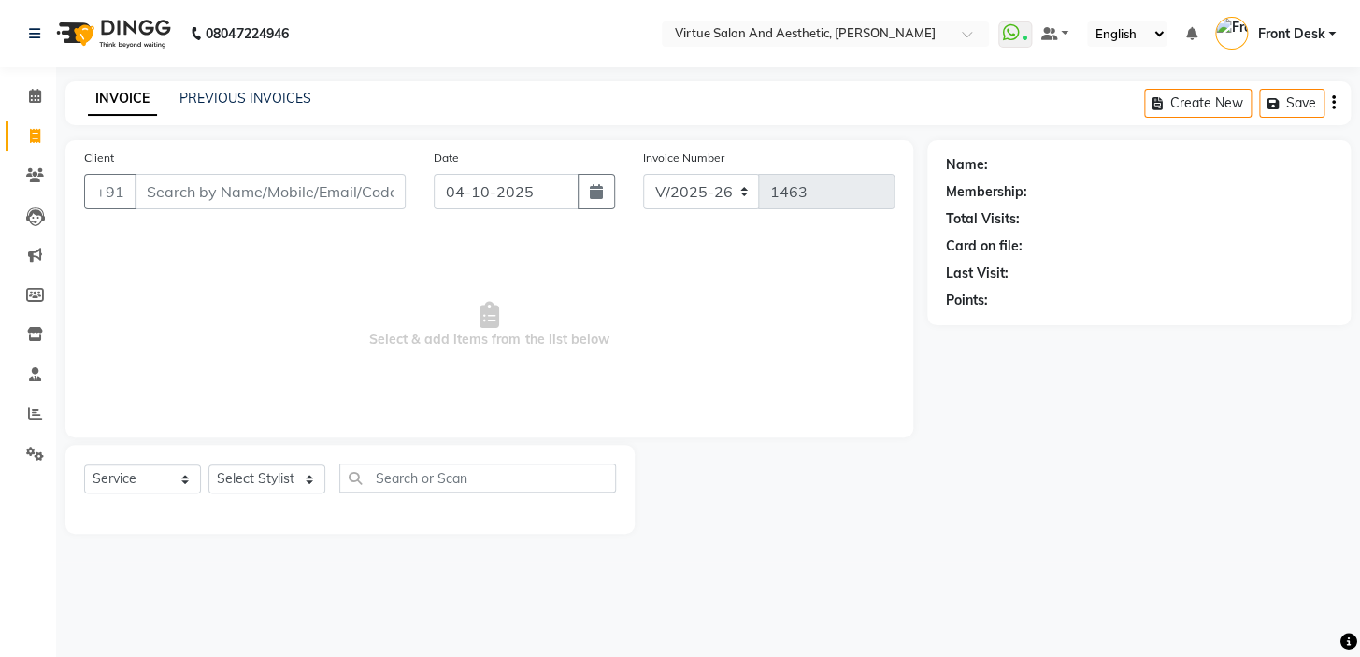
click at [233, 308] on span "Select & add items from the list below" at bounding box center [489, 325] width 810 height 187
drag, startPoint x: 674, startPoint y: 364, endPoint x: 720, endPoint y: 355, distance: 46.7
click at [716, 358] on span "Select & add items from the list below" at bounding box center [489, 325] width 810 height 187
click at [683, 337] on span "Select & add items from the list below" at bounding box center [489, 325] width 810 height 187
drag, startPoint x: 693, startPoint y: 372, endPoint x: 285, endPoint y: 380, distance: 408.5
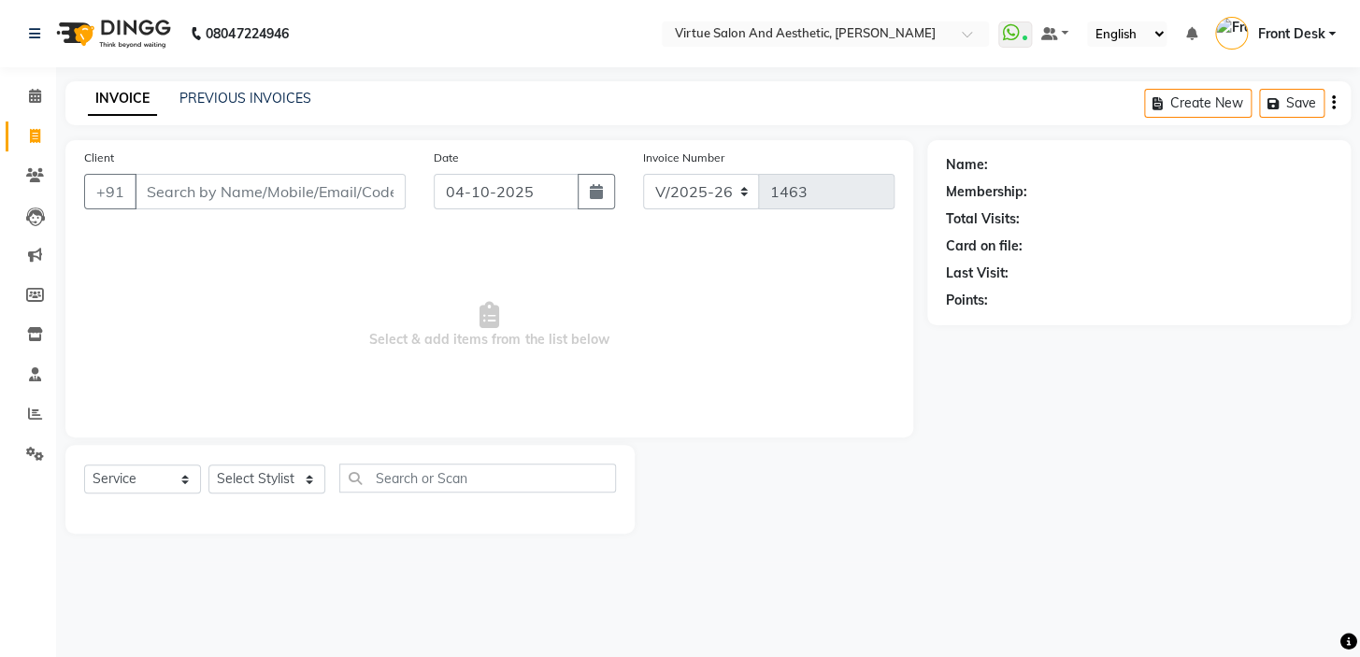
click at [292, 383] on span "Select & add items from the list below" at bounding box center [489, 325] width 810 height 187
drag, startPoint x: 336, startPoint y: 315, endPoint x: 306, endPoint y: 374, distance: 66.5
click at [337, 314] on span "Select & add items from the list below" at bounding box center [489, 325] width 810 height 187
drag, startPoint x: 302, startPoint y: 375, endPoint x: 804, endPoint y: 364, distance: 501.9
click at [796, 369] on span "Select & add items from the list below" at bounding box center [489, 325] width 810 height 187
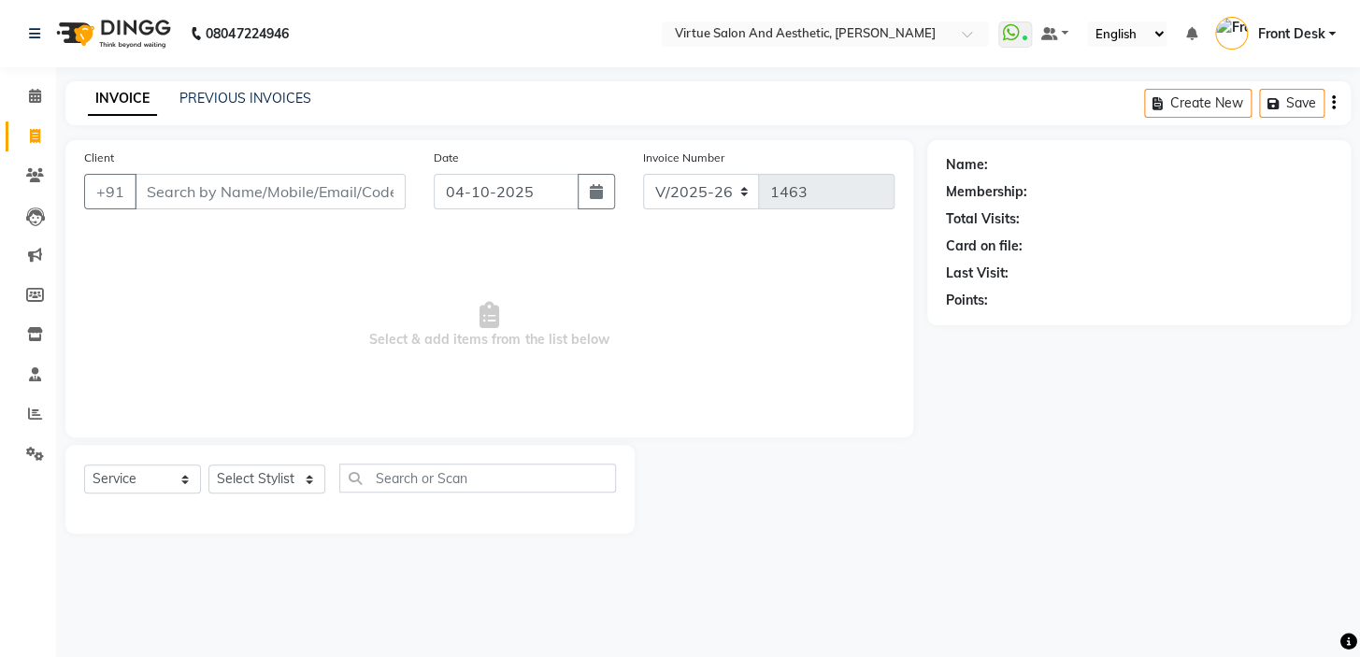
drag, startPoint x: 720, startPoint y: 318, endPoint x: 727, endPoint y: 345, distance: 27.9
click at [720, 320] on span "Select & add items from the list below" at bounding box center [489, 325] width 810 height 187
drag, startPoint x: 724, startPoint y: 362, endPoint x: 202, endPoint y: 368, distance: 522.4
click at [275, 379] on span "Select & add items from the list below" at bounding box center [489, 325] width 810 height 187
click at [392, 280] on span "Select & add items from the list below" at bounding box center [489, 325] width 810 height 187
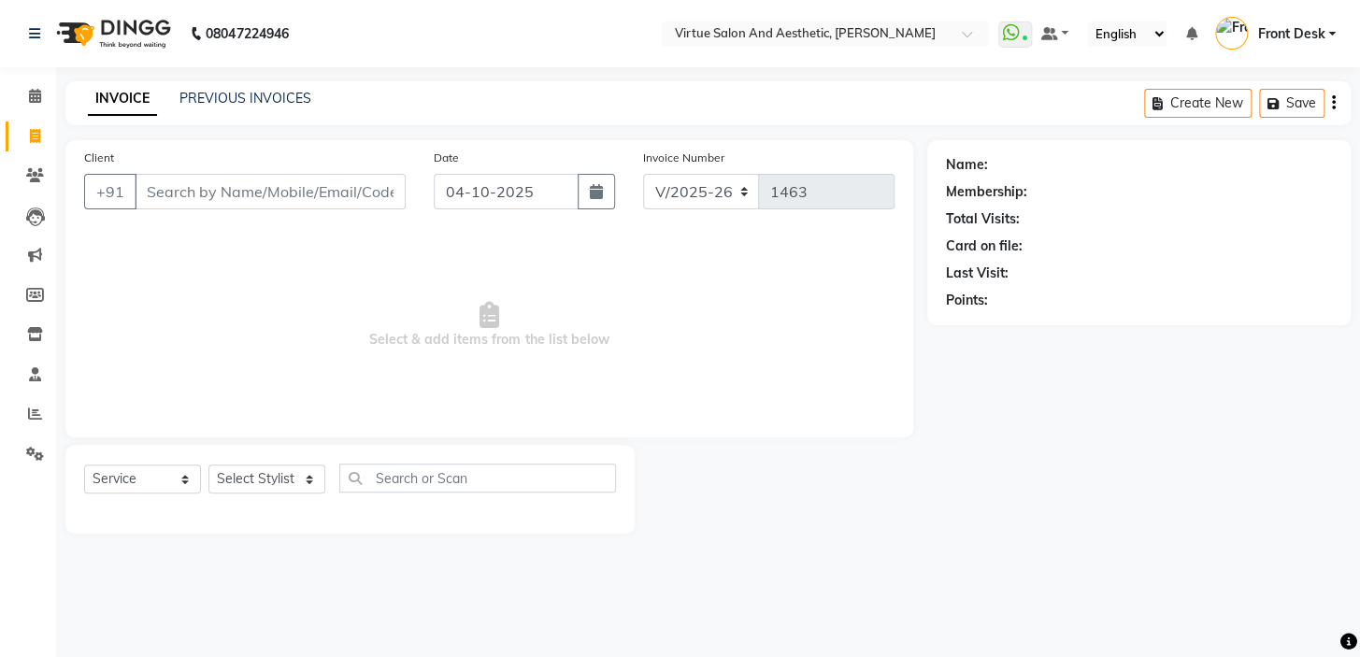
drag, startPoint x: 788, startPoint y: 380, endPoint x: 796, endPoint y: 366, distance: 16.3
click at [797, 377] on span "Select & add items from the list below" at bounding box center [489, 325] width 810 height 187
click at [679, 330] on span "Select & add items from the list below" at bounding box center [489, 325] width 810 height 187
drag, startPoint x: 654, startPoint y: 315, endPoint x: 271, endPoint y: 347, distance: 384.4
click at [367, 366] on span "Select & add items from the list below" at bounding box center [489, 325] width 810 height 187
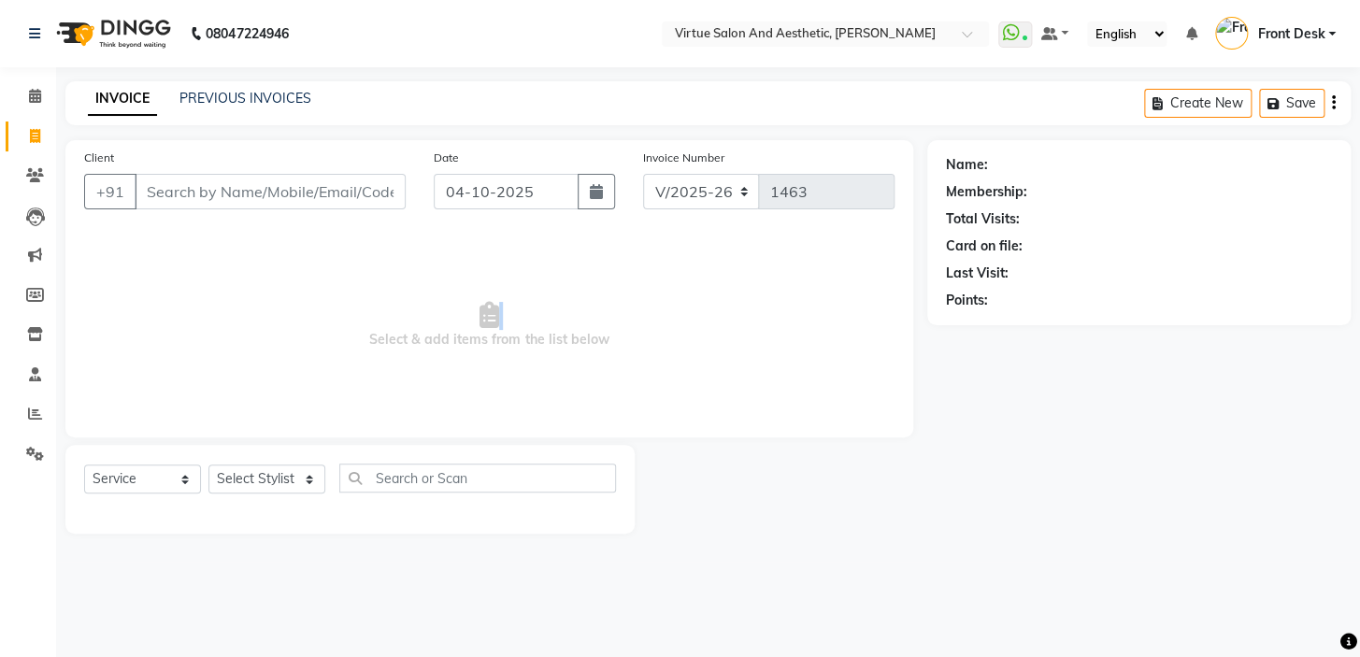
click at [342, 305] on span "Select & add items from the list below" at bounding box center [489, 325] width 810 height 187
click at [514, 261] on span "Select & add items from the list below" at bounding box center [489, 325] width 810 height 187
drag, startPoint x: 641, startPoint y: 344, endPoint x: 326, endPoint y: 338, distance: 315.0
click at [334, 341] on span "Select & add items from the list below" at bounding box center [489, 325] width 810 height 187
drag, startPoint x: 390, startPoint y: 265, endPoint x: 351, endPoint y: 357, distance: 99.3
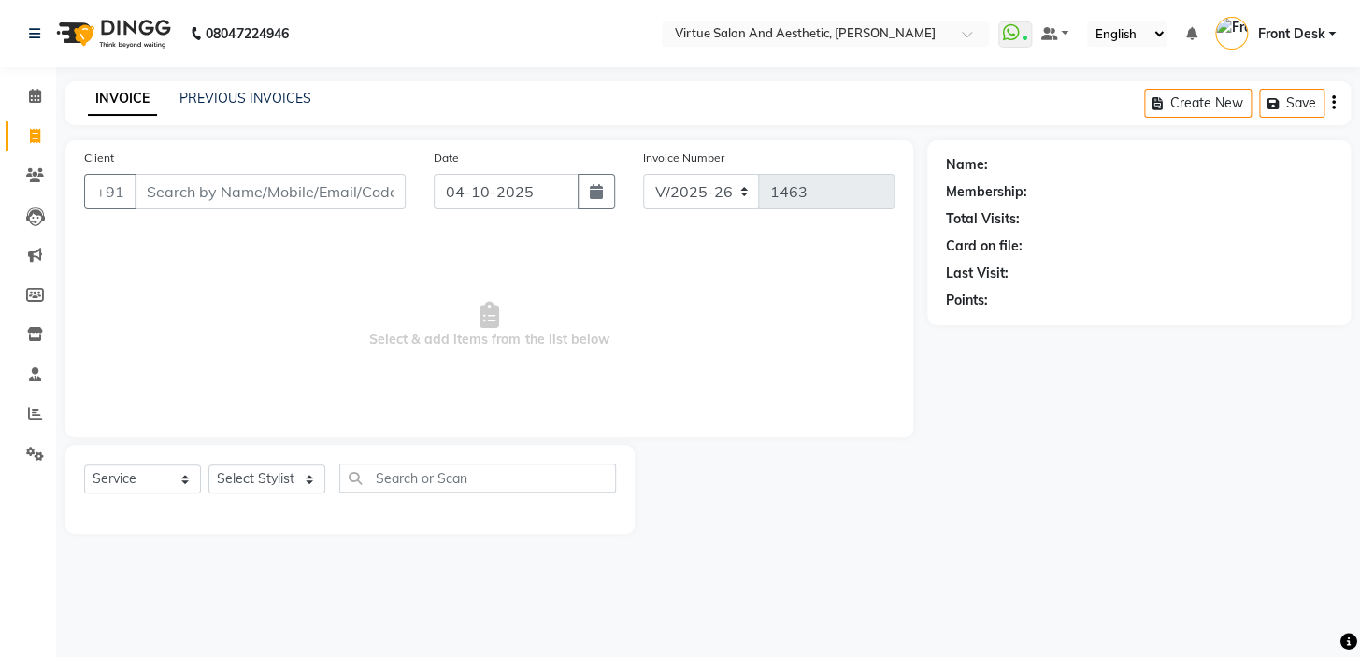
click at [390, 280] on span "Select & add items from the list below" at bounding box center [489, 325] width 810 height 187
drag, startPoint x: 341, startPoint y: 353, endPoint x: 873, endPoint y: 392, distance: 533.2
click at [868, 397] on span "Select & add items from the list below" at bounding box center [489, 325] width 810 height 187
click at [742, 285] on span "Select & add items from the list below" at bounding box center [489, 325] width 810 height 187
click at [200, 196] on input "Client" at bounding box center [270, 192] width 271 height 36
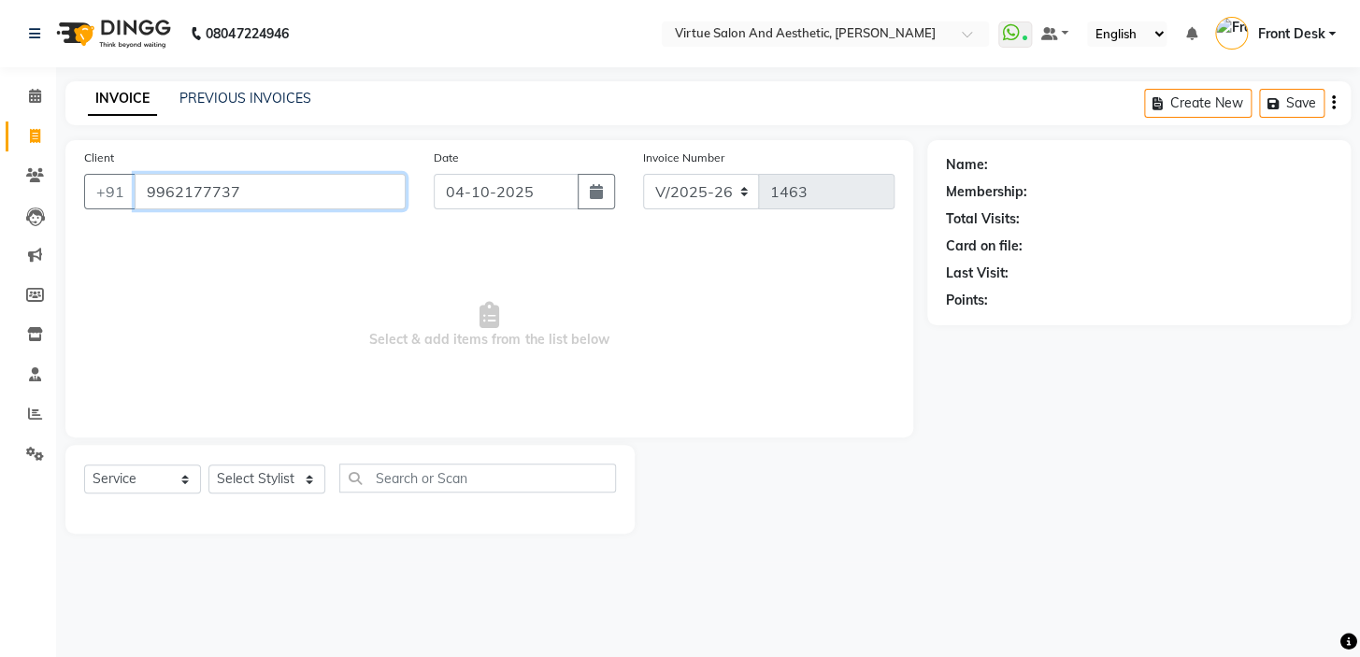
type input "9962177737"
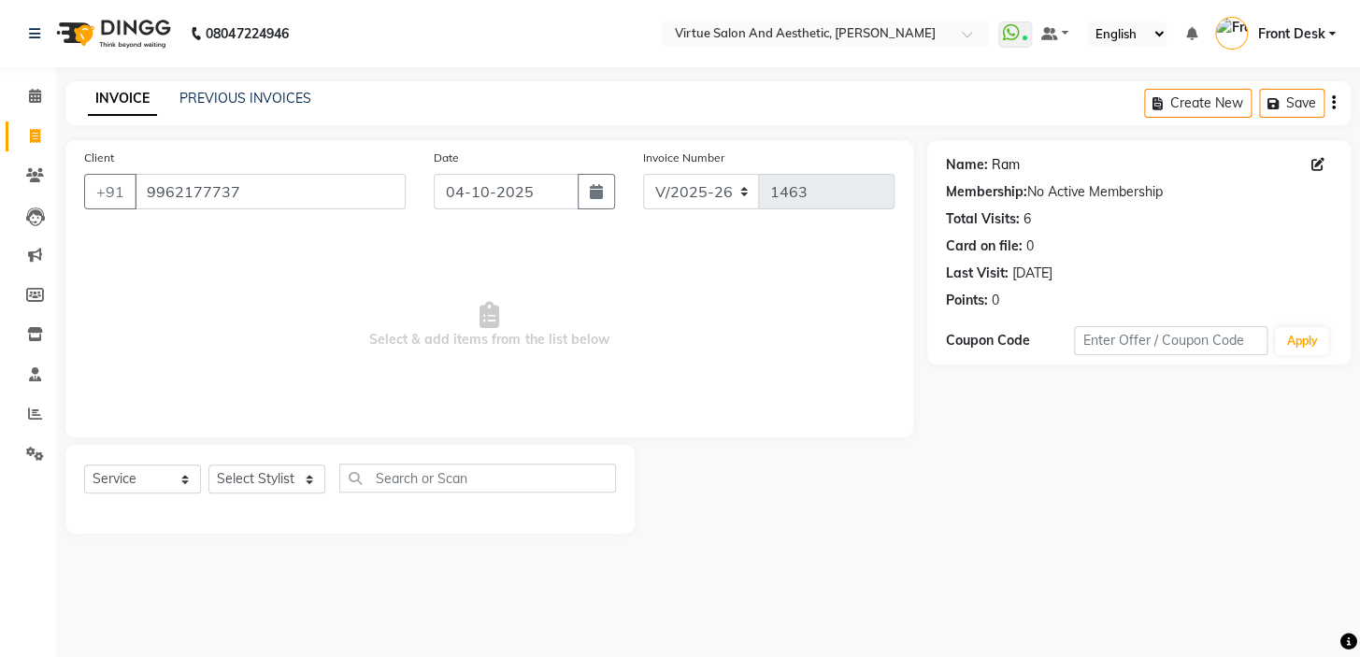
click at [1006, 163] on link "Ram" at bounding box center [1005, 165] width 28 height 20
click at [269, 475] on select "Select Stylist BALAJI DIVYA FAMITHA Front Desk ILAKKIYA [PERSON_NAME] [PERSON_N…" at bounding box center [266, 478] width 117 height 29
select select "84323"
click at [208, 464] on select "Select Stylist BALAJI DIVYA FAMITHA Front Desk ILAKKIYA [PERSON_NAME] [PERSON_N…" at bounding box center [266, 478] width 117 height 29
click at [397, 479] on input "text" at bounding box center [477, 477] width 277 height 29
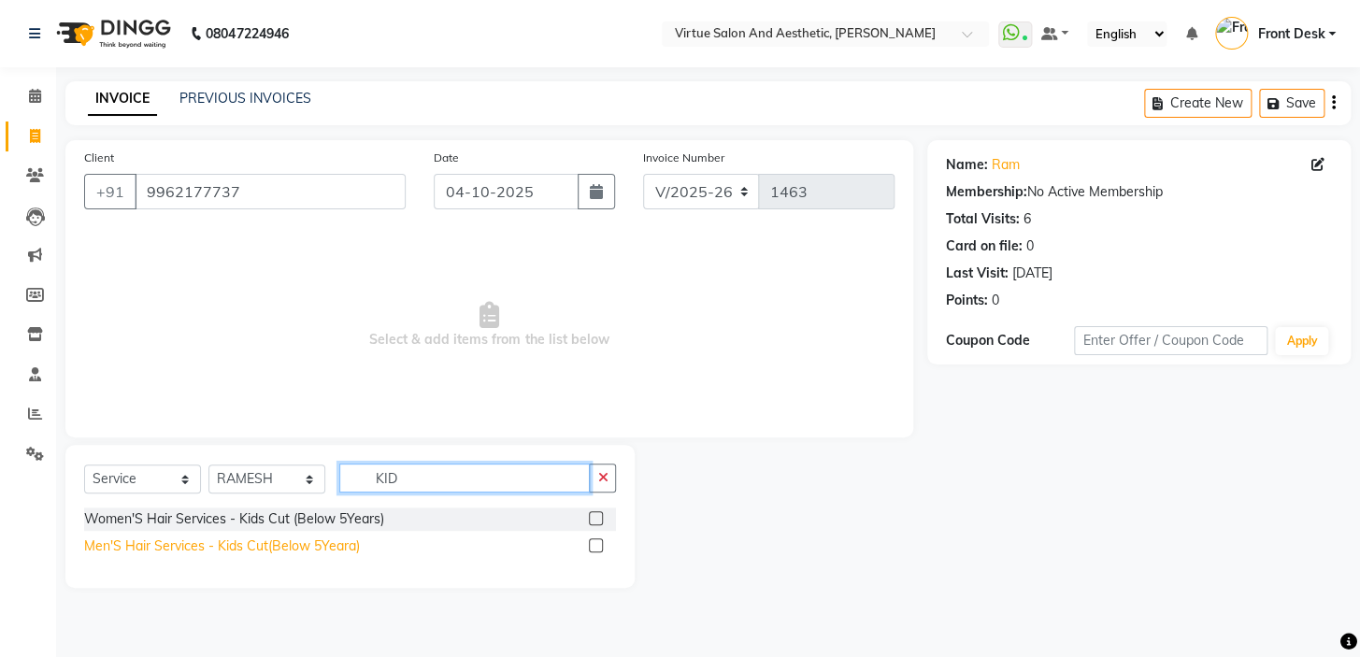
type input "KID"
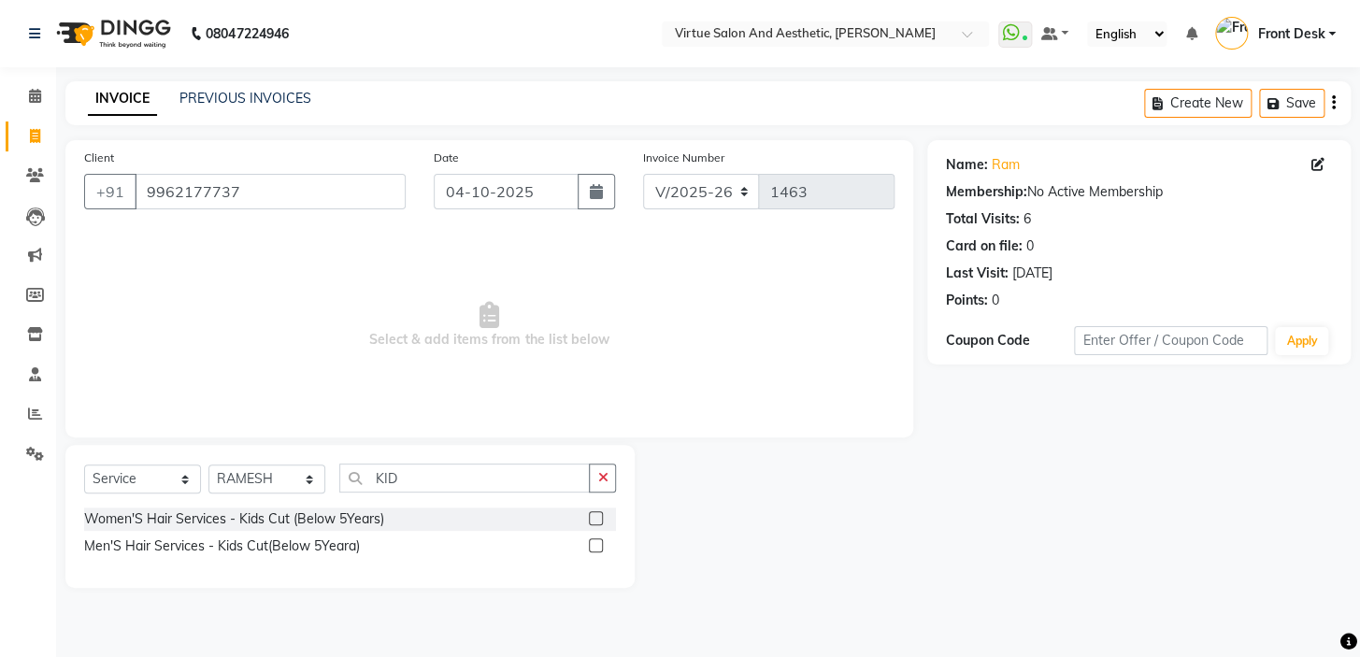
drag, startPoint x: 244, startPoint y: 541, endPoint x: 258, endPoint y: 533, distance: 16.3
click at [244, 542] on div "Men'S Hair Services - Kids Cut(Below 5Yeara)" at bounding box center [222, 546] width 276 height 20
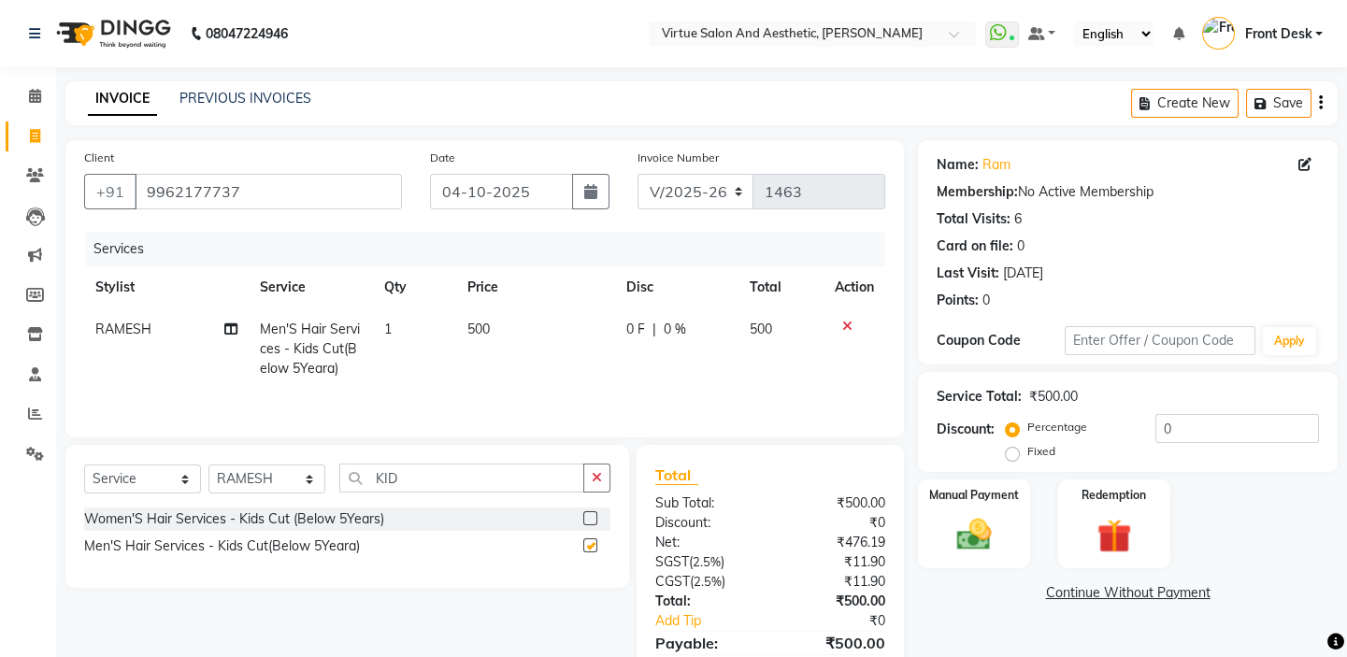
checkbox input "false"
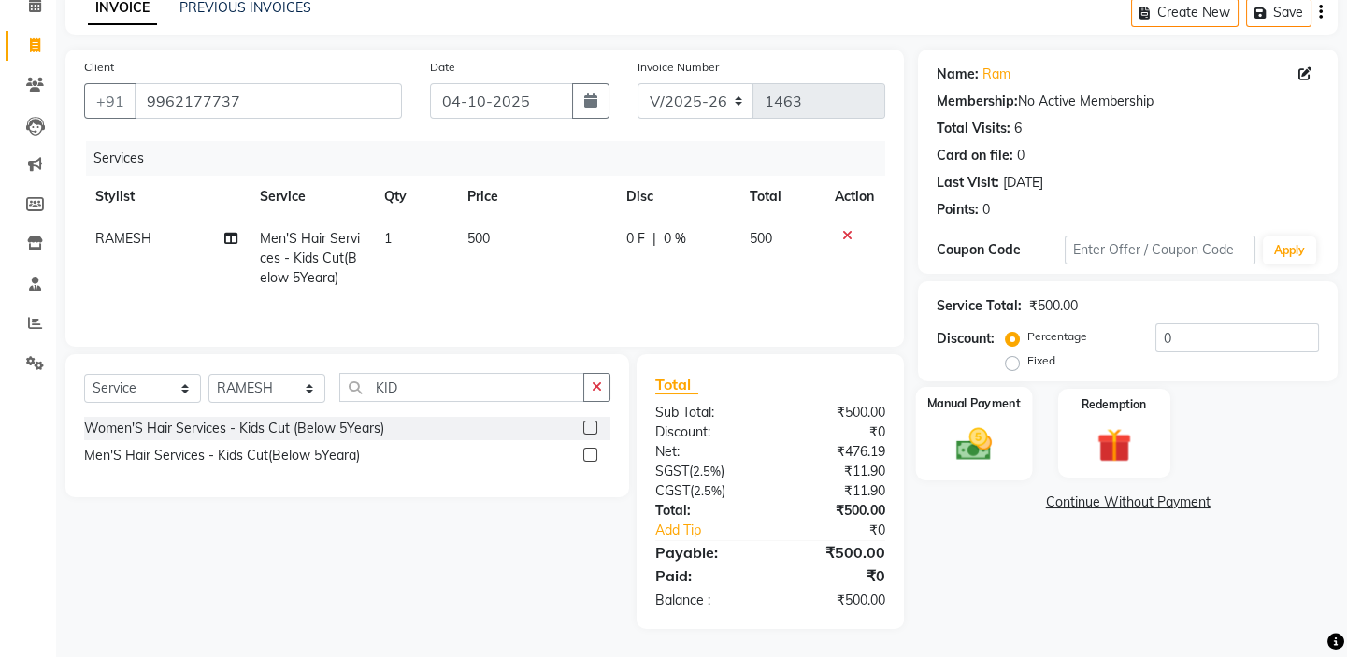
click at [955, 404] on label "Manual Payment" at bounding box center [973, 403] width 93 height 18
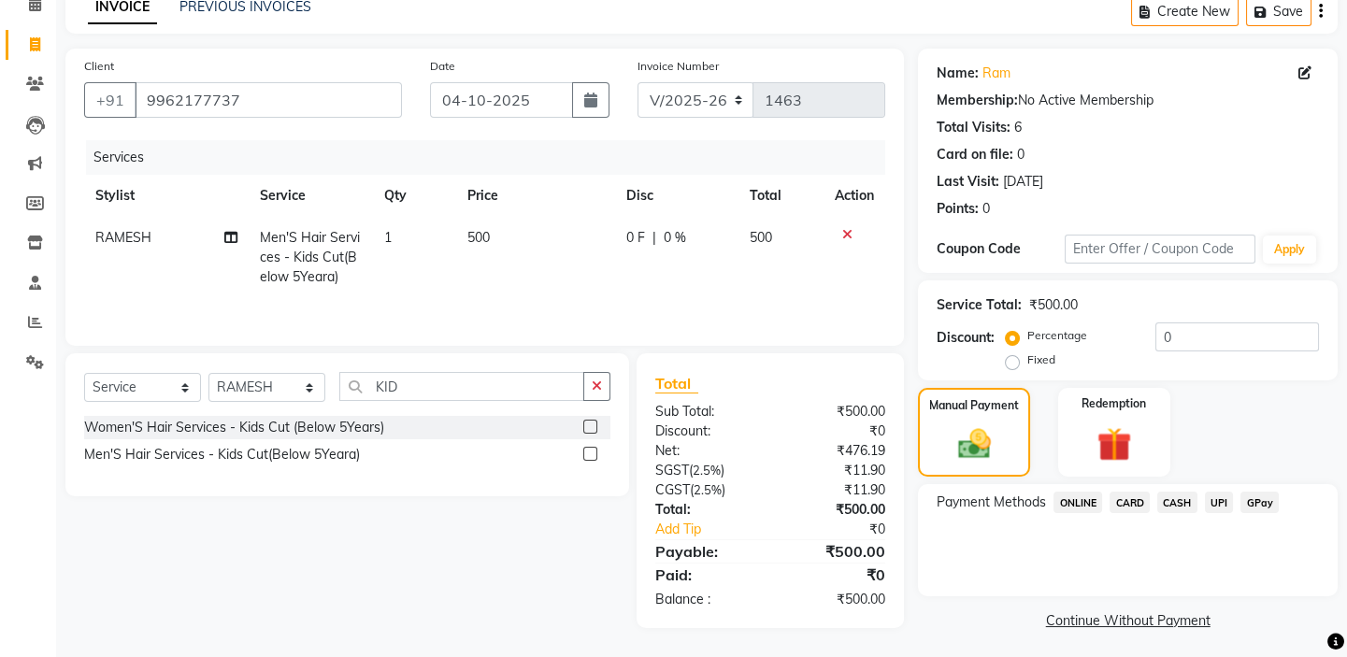
click at [1219, 499] on span "UPI" at bounding box center [1219, 502] width 29 height 21
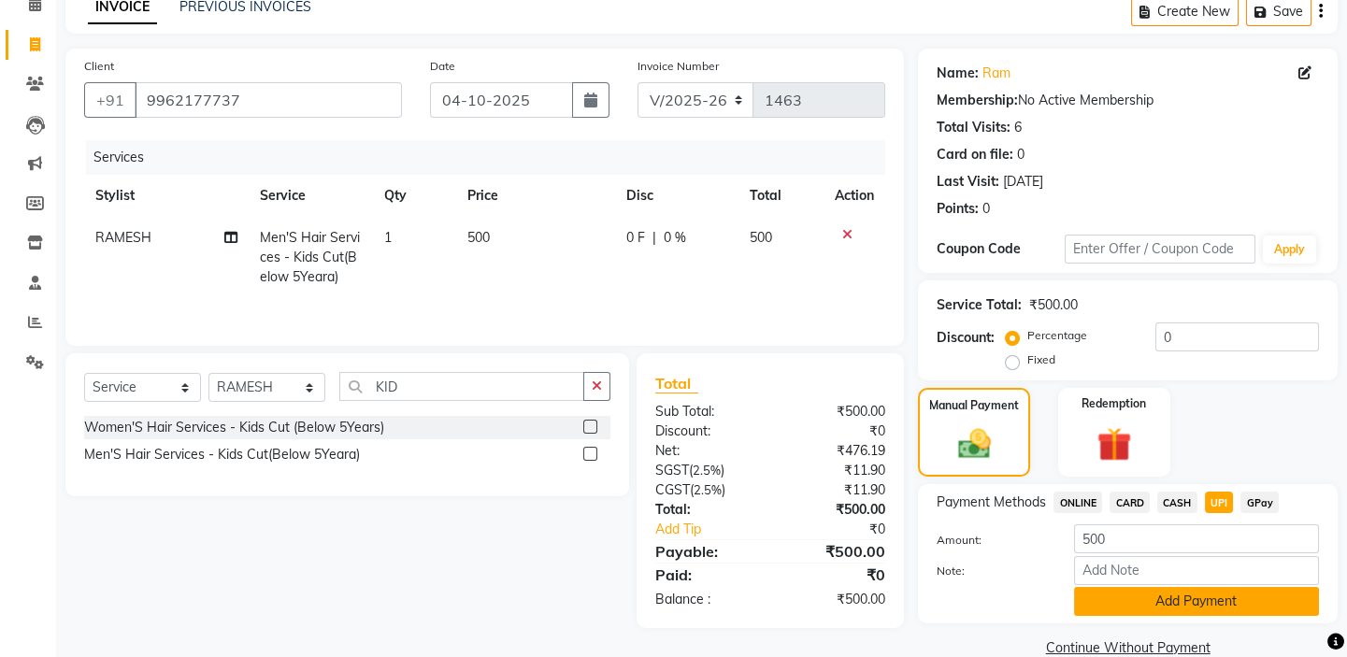
click at [1201, 608] on button "Add Payment" at bounding box center [1196, 601] width 245 height 29
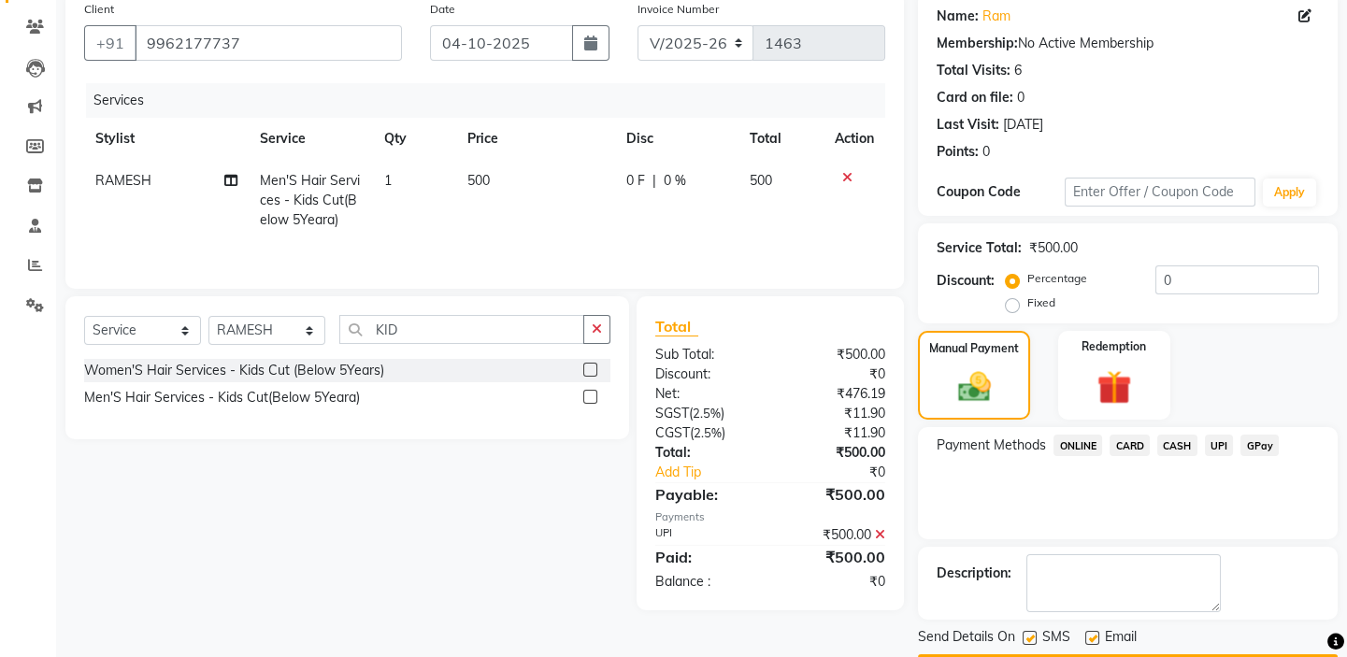
scroll to position [202, 0]
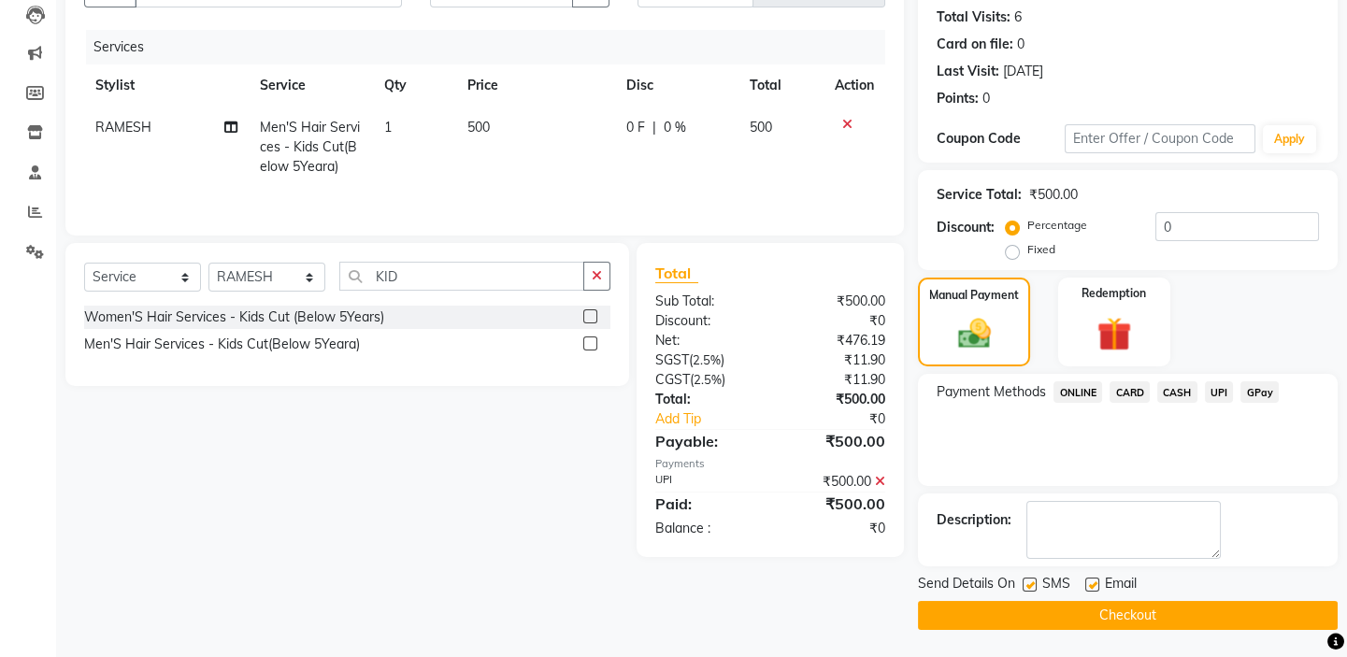
click at [1045, 613] on button "Checkout" at bounding box center [1128, 615] width 420 height 29
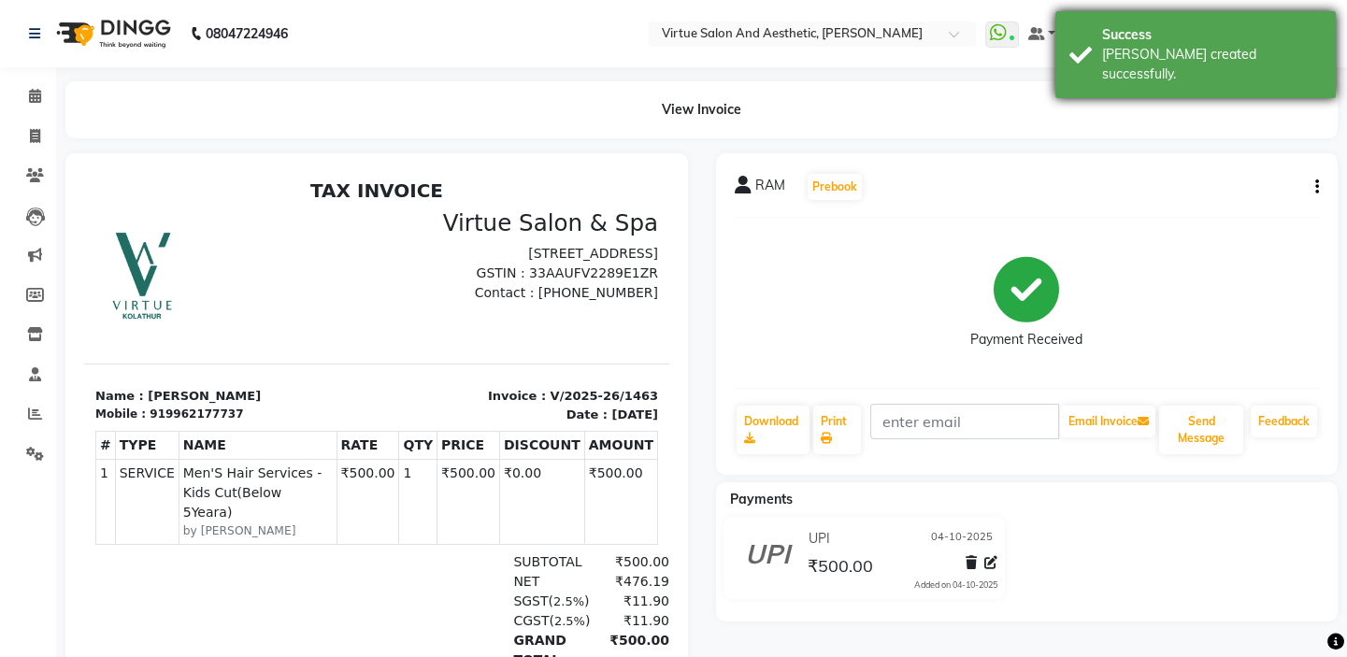
click at [1157, 57] on div "[PERSON_NAME] created successfully." at bounding box center [1212, 64] width 220 height 39
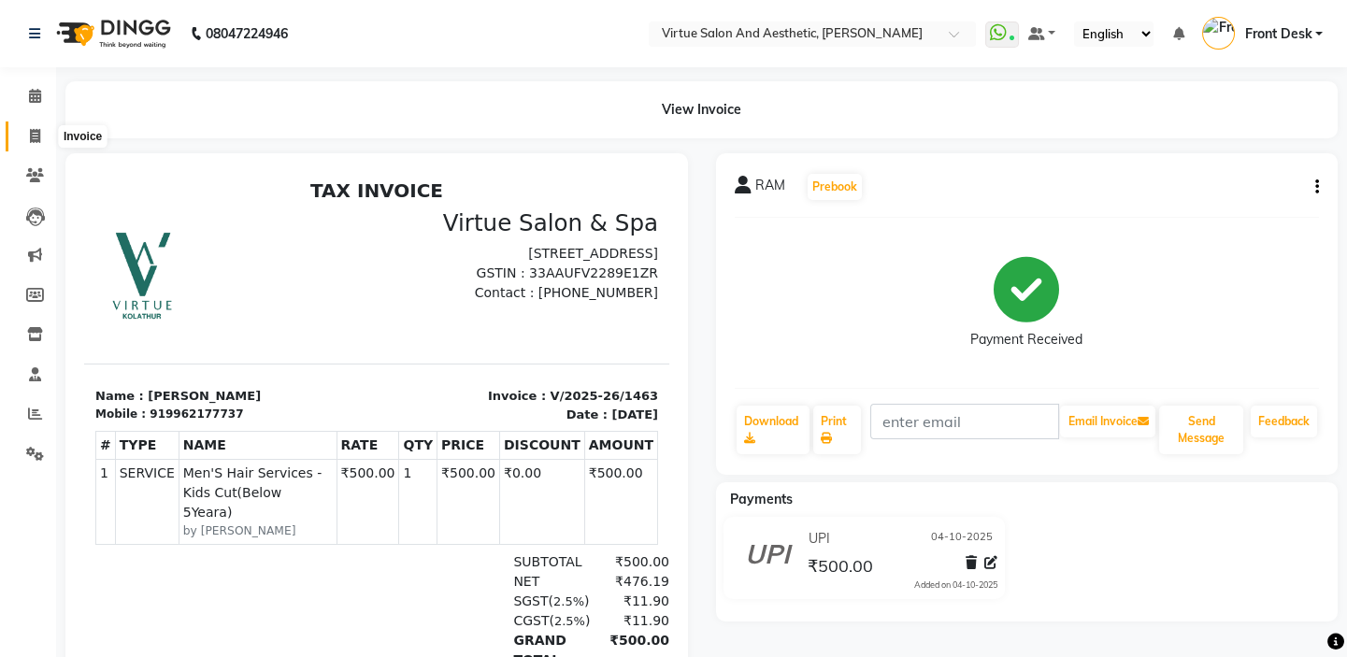
click at [37, 137] on icon at bounding box center [35, 136] width 10 height 14
select select "7053"
select select "service"
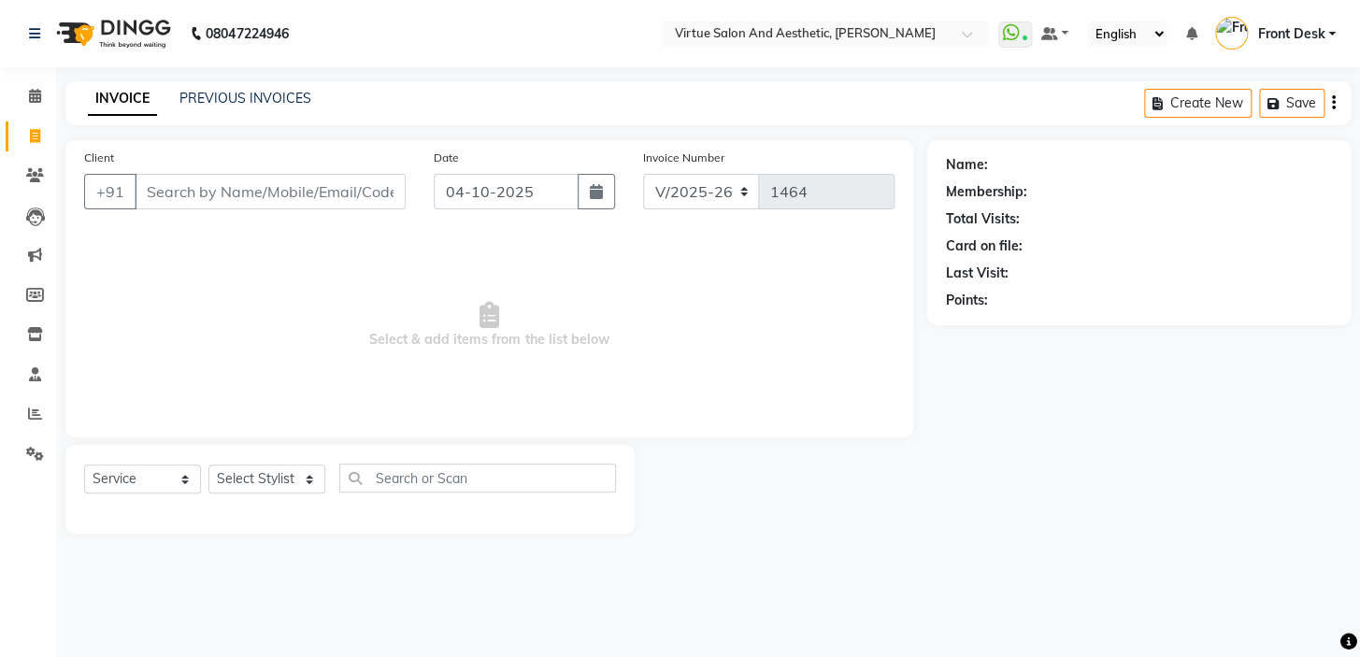
click at [251, 274] on span "Select & add items from the list below" at bounding box center [489, 325] width 810 height 187
click at [305, 193] on input "Client" at bounding box center [270, 192] width 271 height 36
click at [316, 263] on span "Select & add items from the list below" at bounding box center [489, 325] width 810 height 187
click at [296, 194] on input "Client" at bounding box center [270, 192] width 271 height 36
click at [237, 272] on span "Select & add items from the list below" at bounding box center [489, 325] width 810 height 187
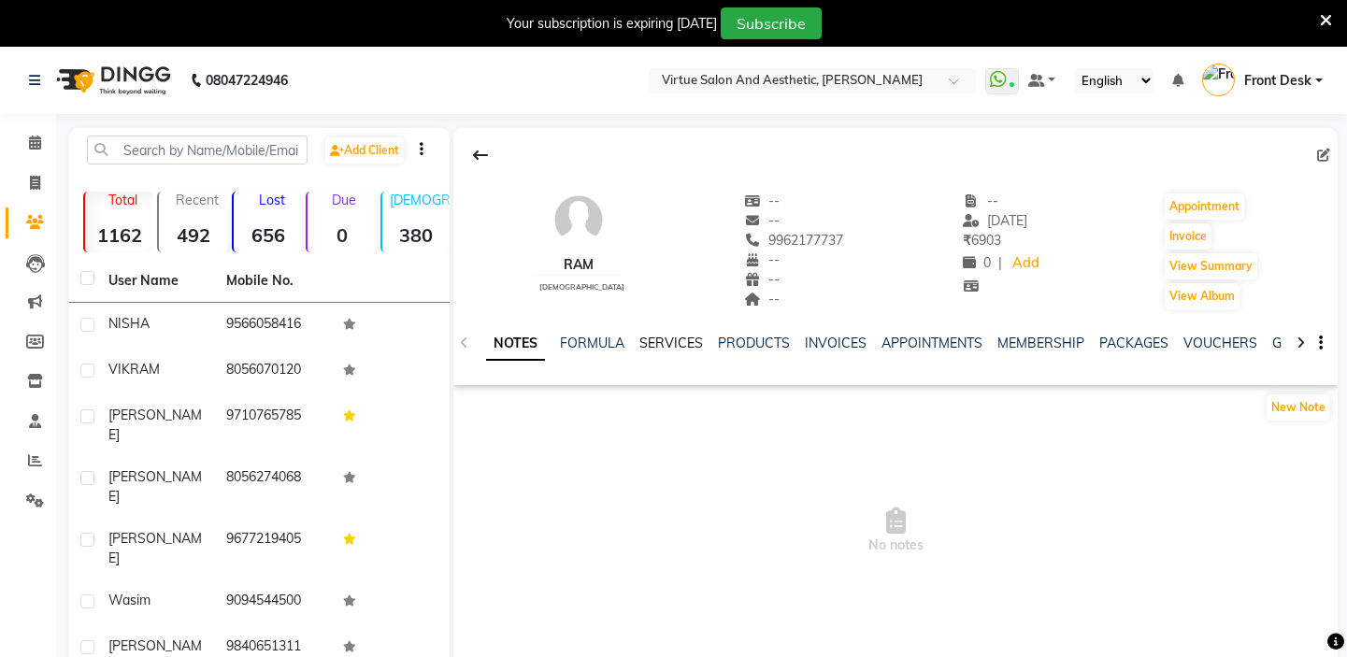
click at [663, 340] on link "SERVICES" at bounding box center [671, 343] width 64 height 17
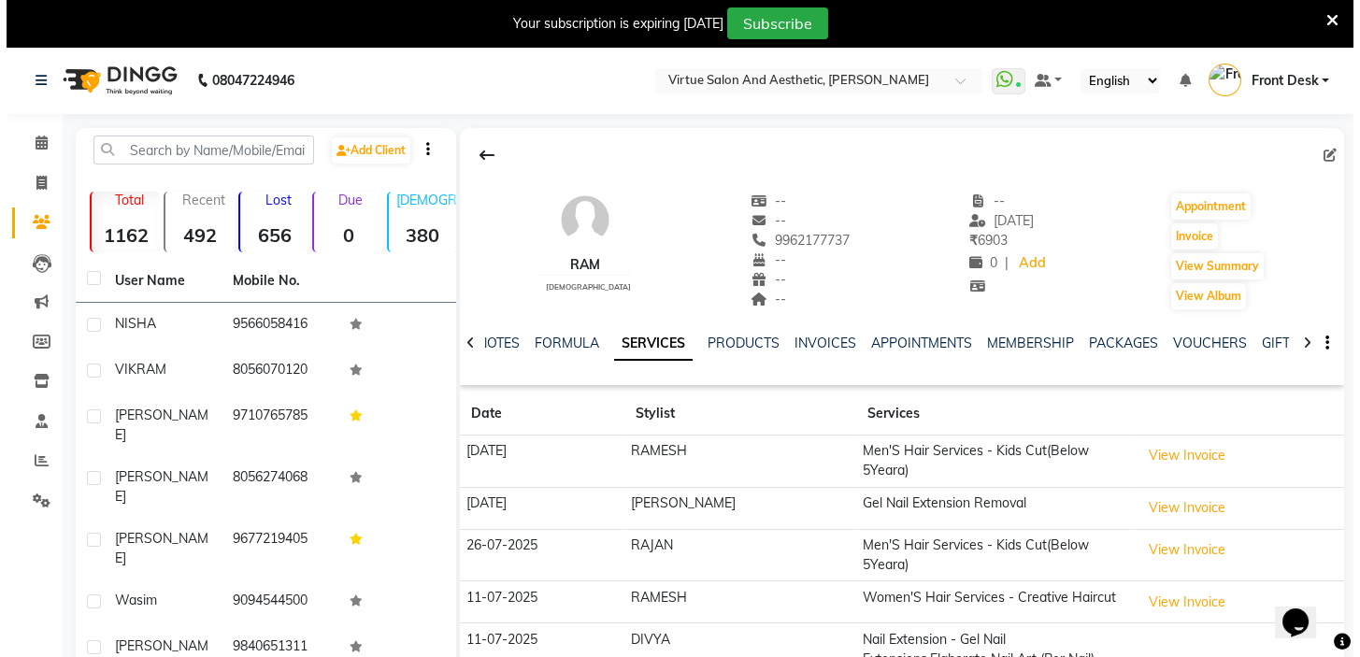
scroll to position [169, 0]
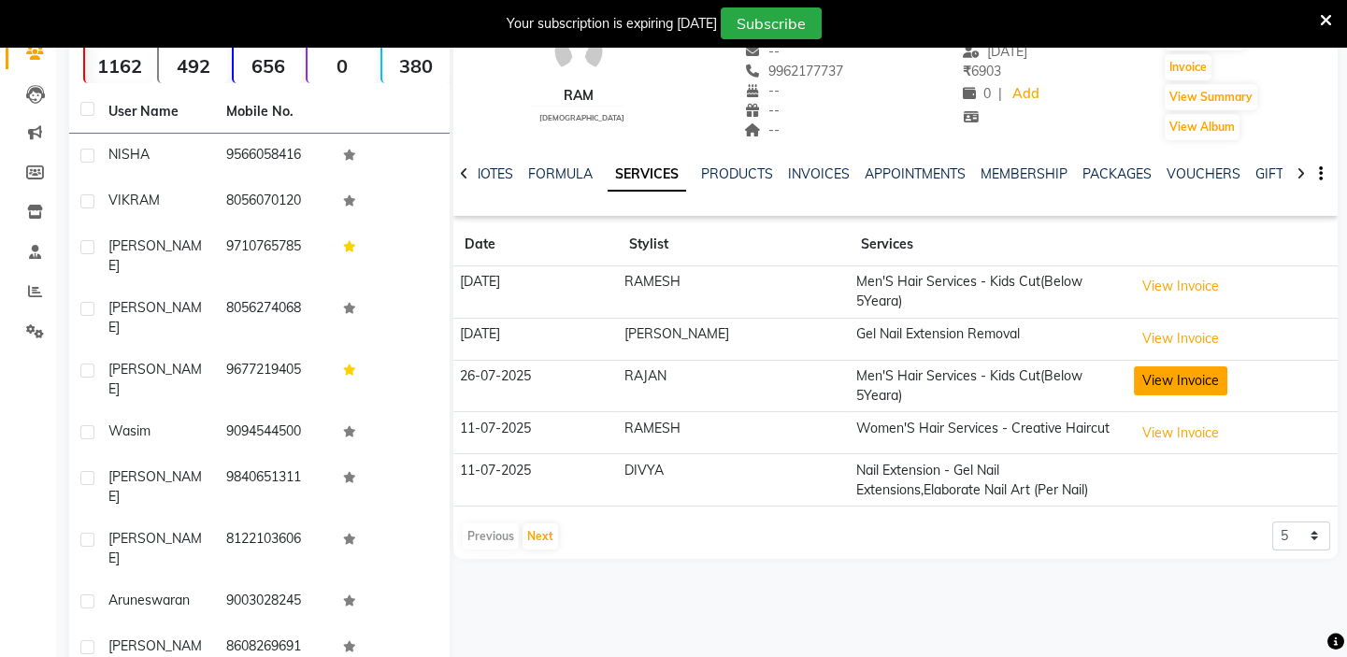
click at [1134, 366] on button "View Invoice" at bounding box center [1180, 380] width 93 height 29
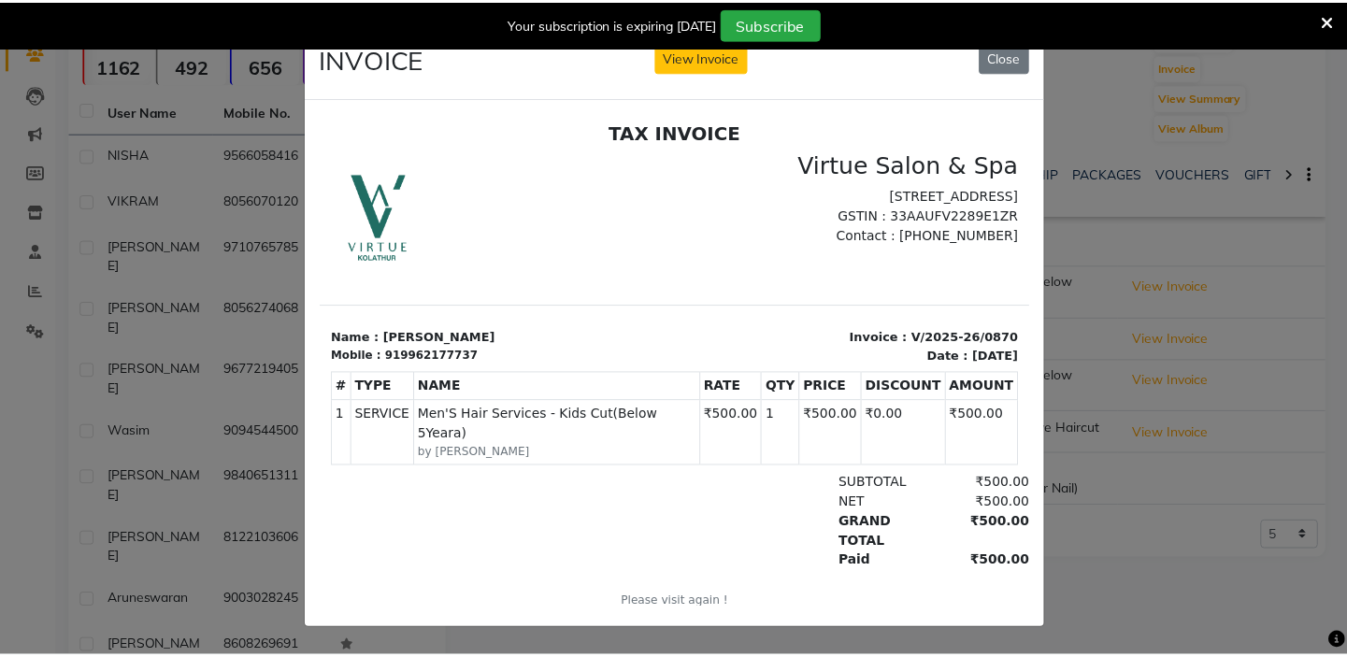
scroll to position [0, 0]
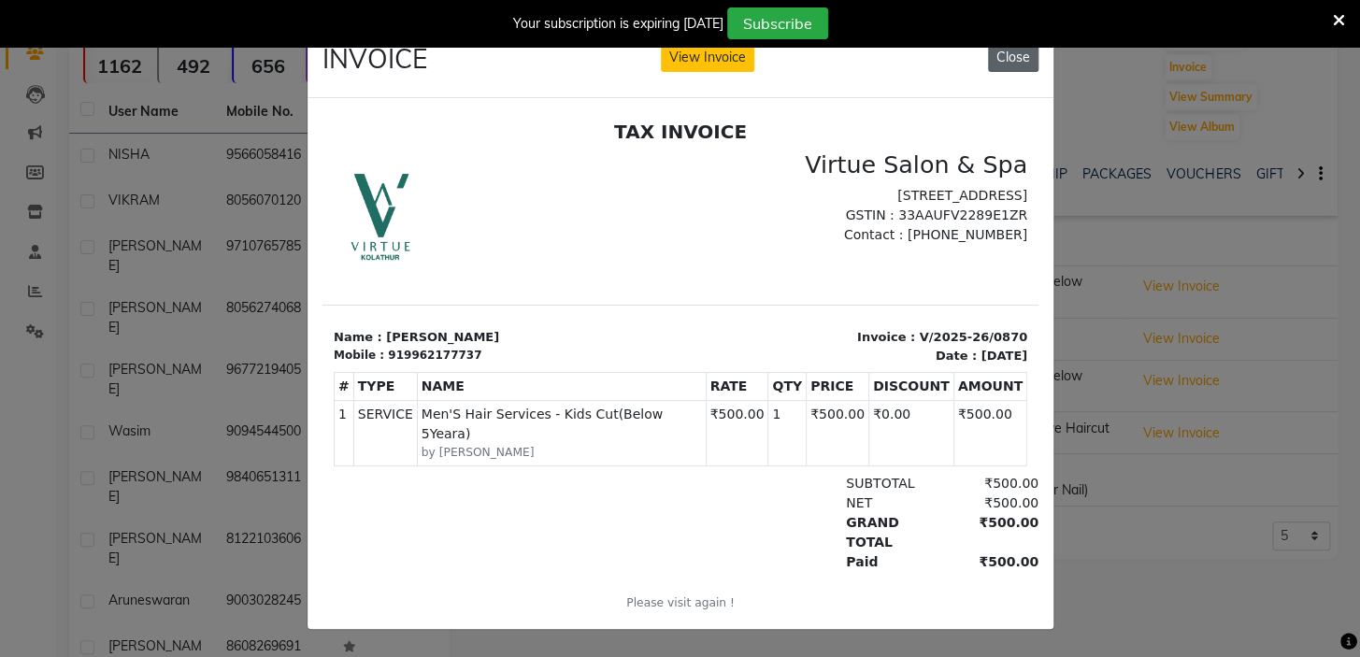
click at [999, 63] on button "Close" at bounding box center [1013, 57] width 50 height 29
